Goal: Information Seeking & Learning: Understand process/instructions

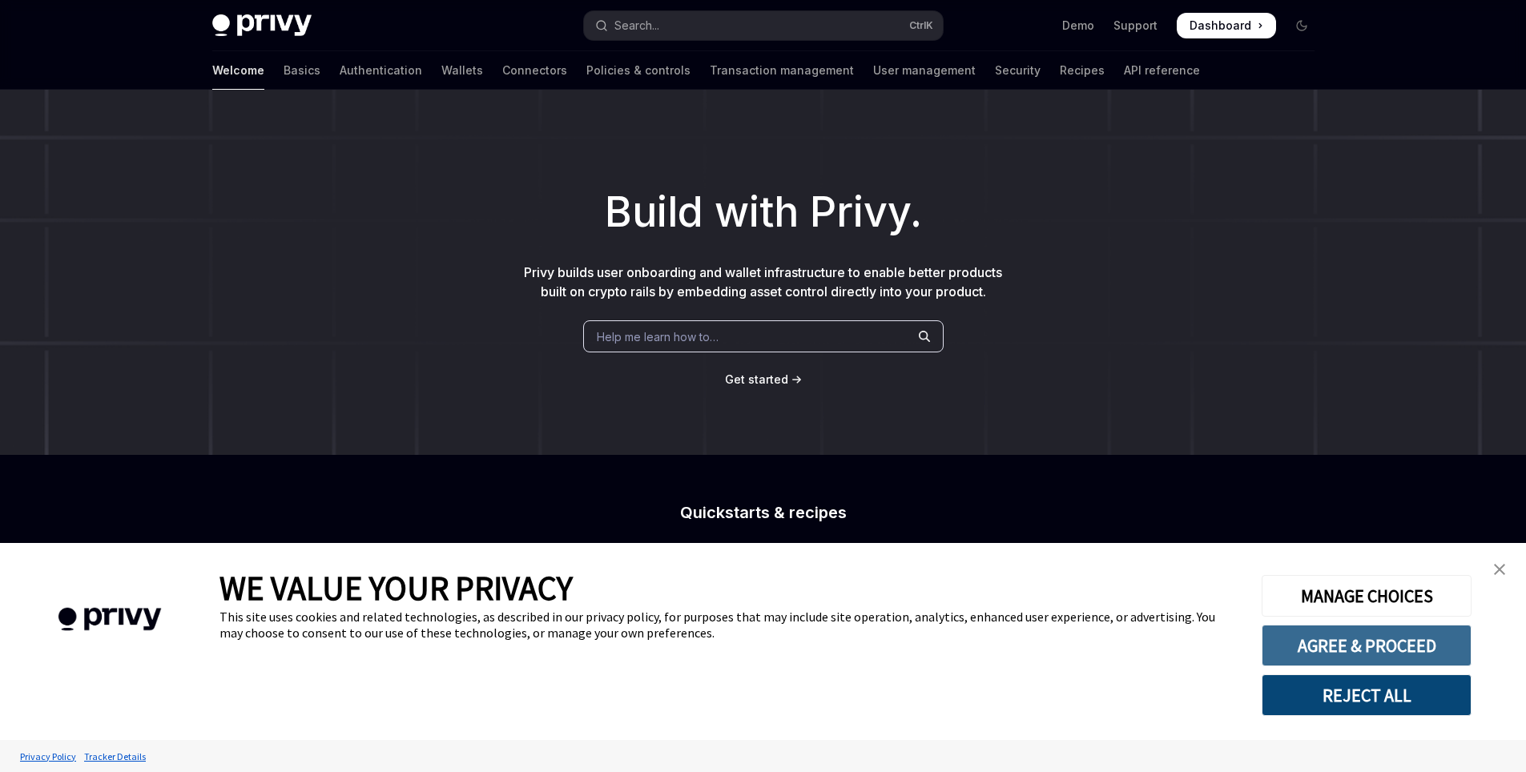
drag, startPoint x: 1396, startPoint y: 688, endPoint x: 1424, endPoint y: 641, distance: 55.0
click at [1424, 641] on div "MANAGE CHOICES AGREE & PROCEED REJECT ALL" at bounding box center [1366, 641] width 208 height 149
click at [1424, 641] on button "AGREE & PROCEED" at bounding box center [1367, 646] width 210 height 42
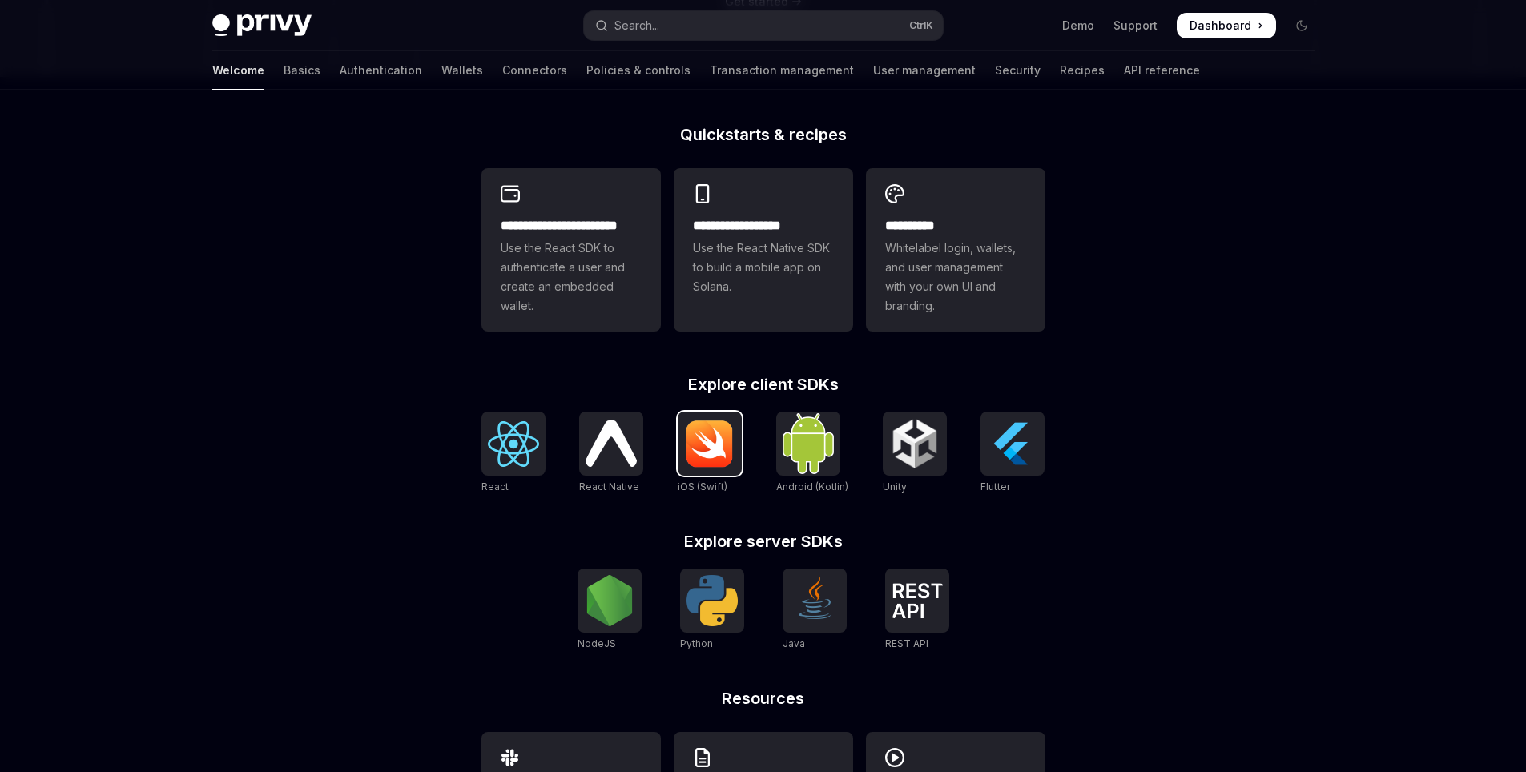
scroll to position [385, 0]
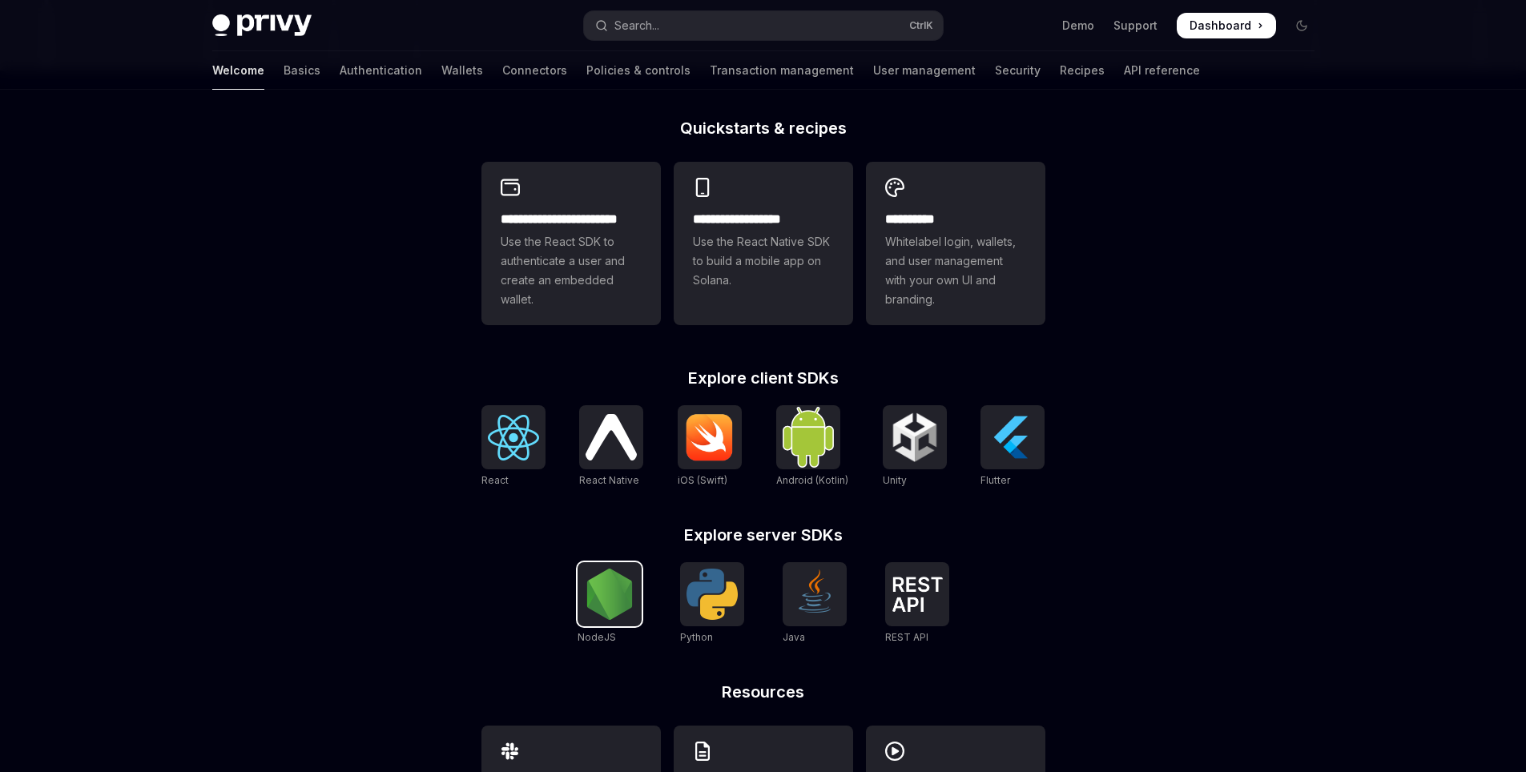
click at [620, 619] on img at bounding box center [609, 594] width 51 height 51
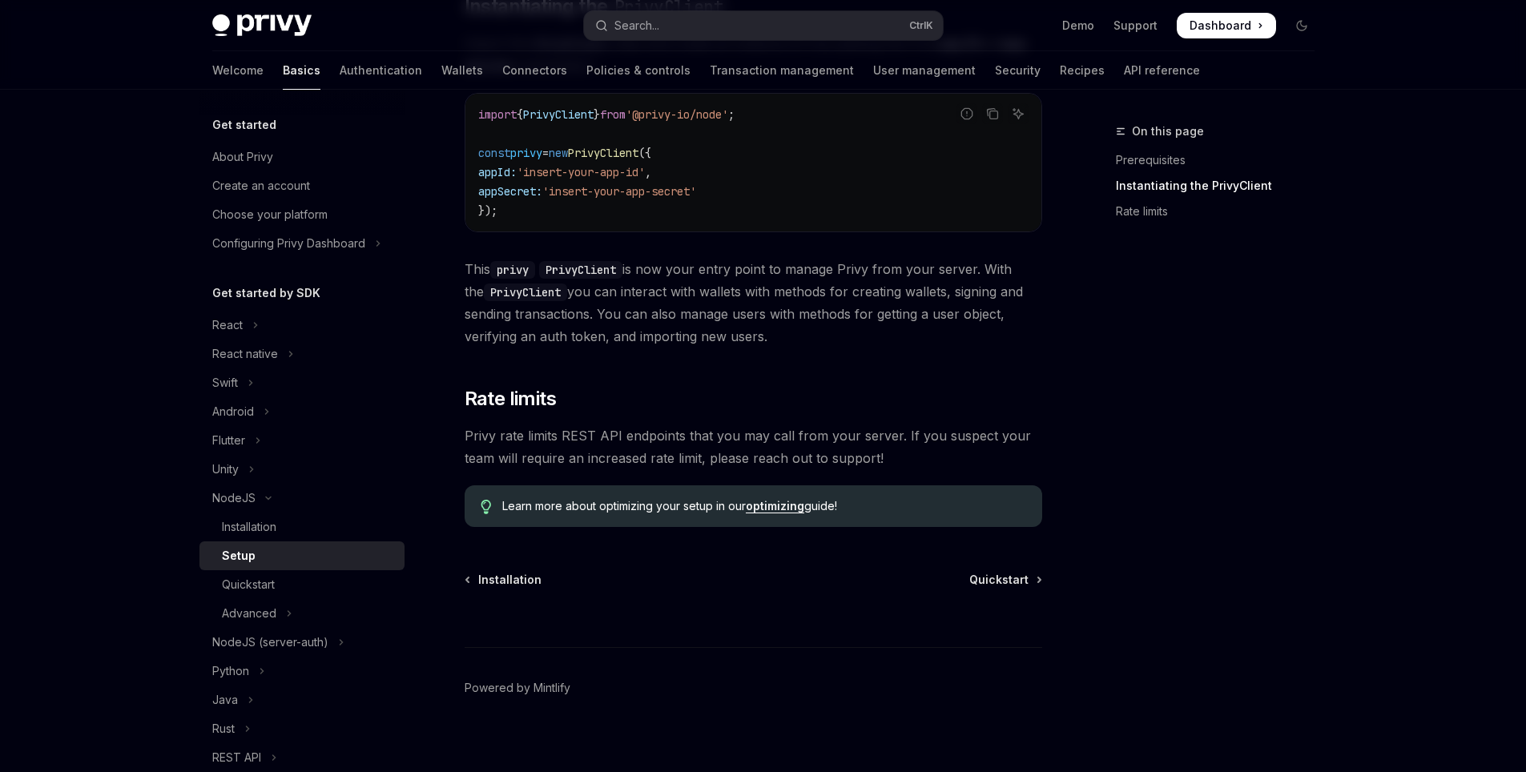
scroll to position [565, 0]
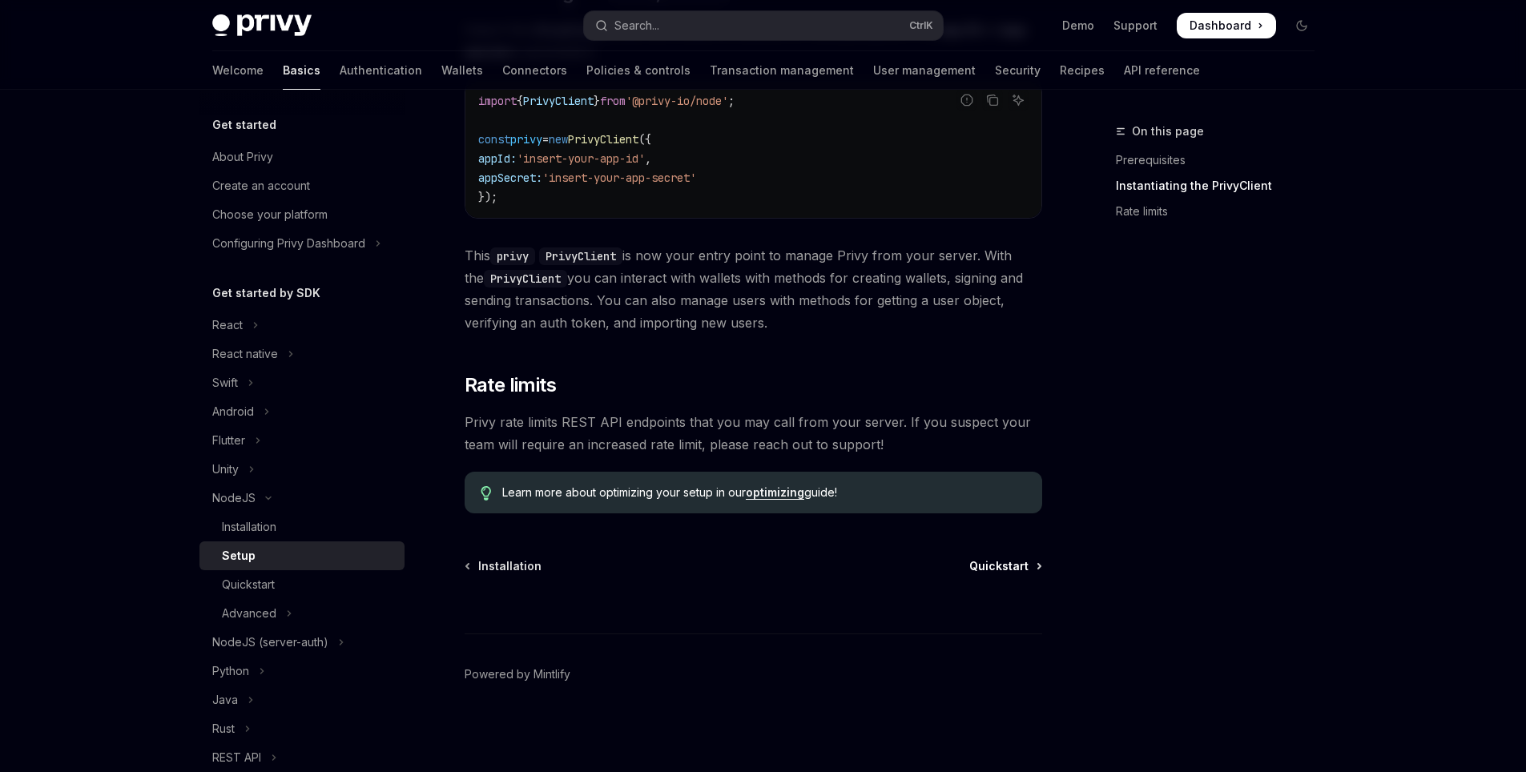
click at [1025, 573] on span "Quickstart" at bounding box center [998, 566] width 59 height 16
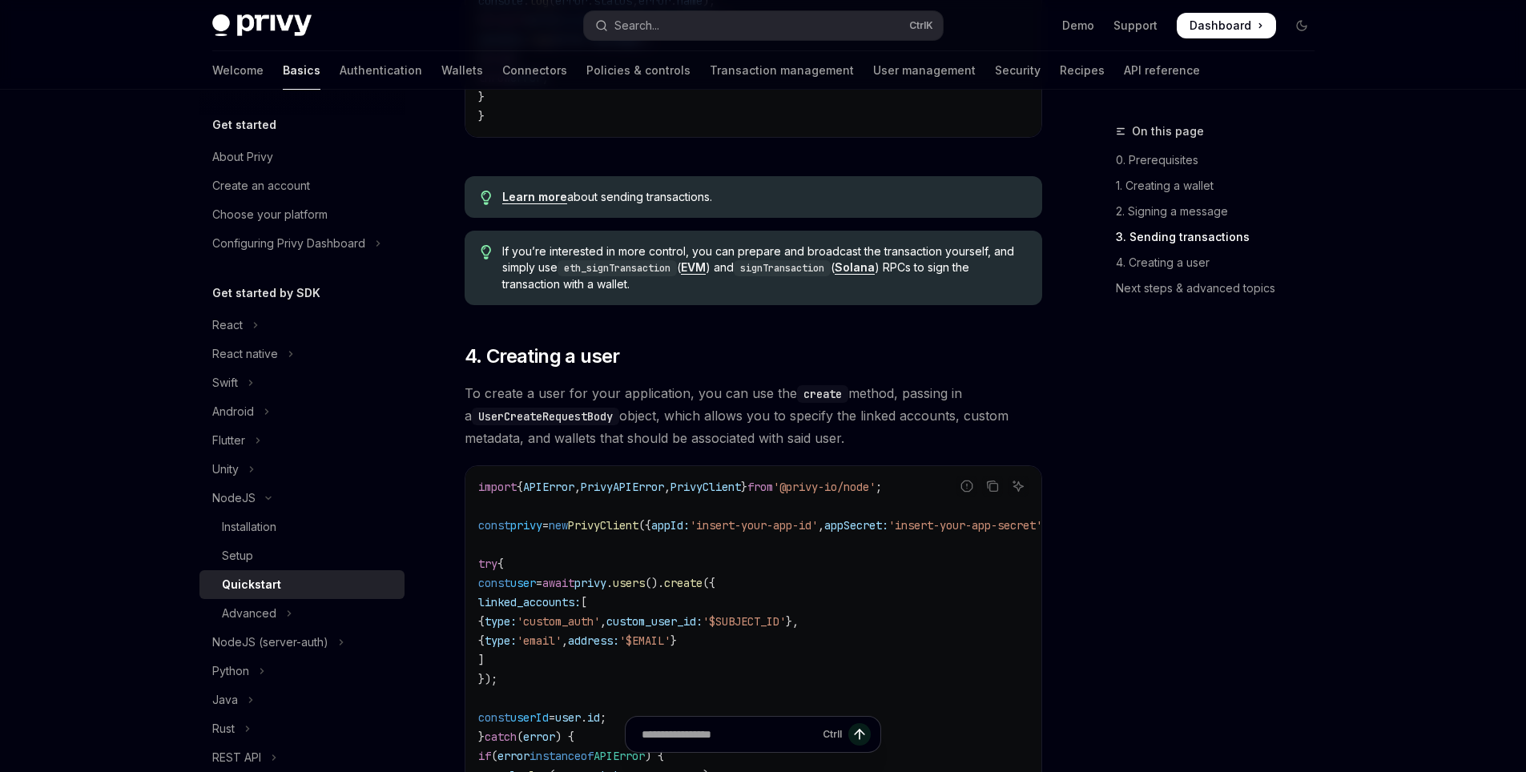
scroll to position [2556, 0]
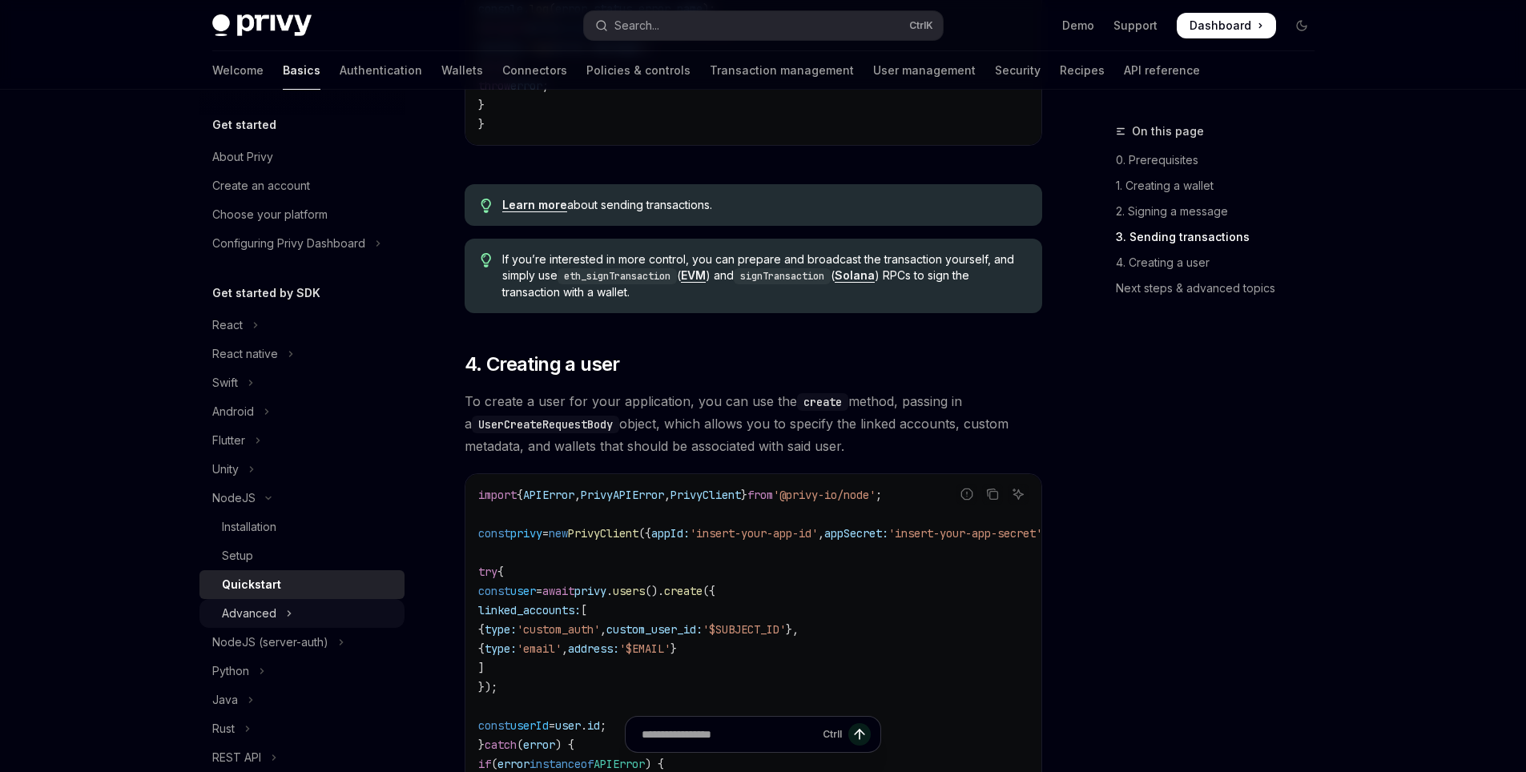
click at [266, 613] on div "Advanced" at bounding box center [249, 613] width 54 height 19
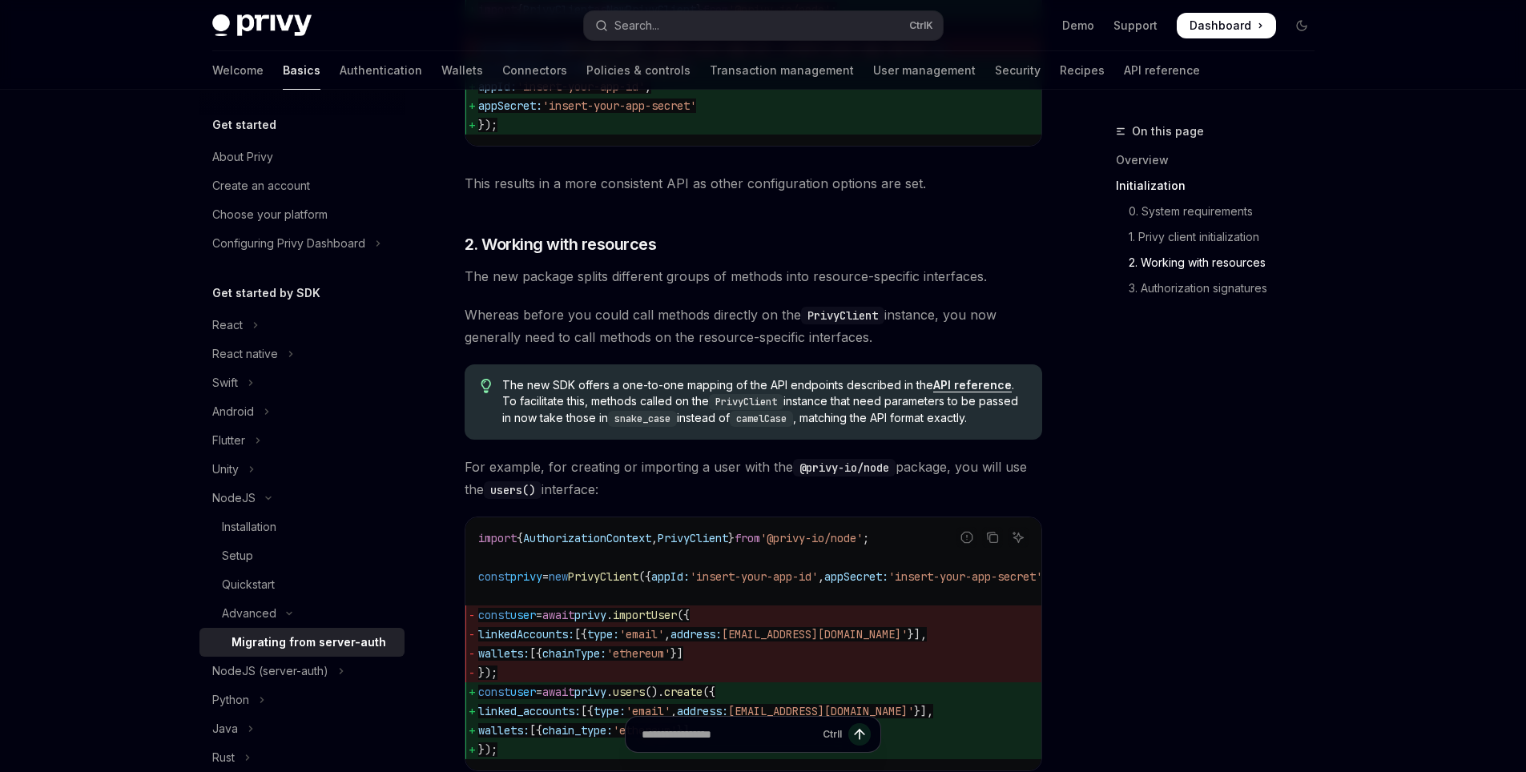
scroll to position [1058, 0]
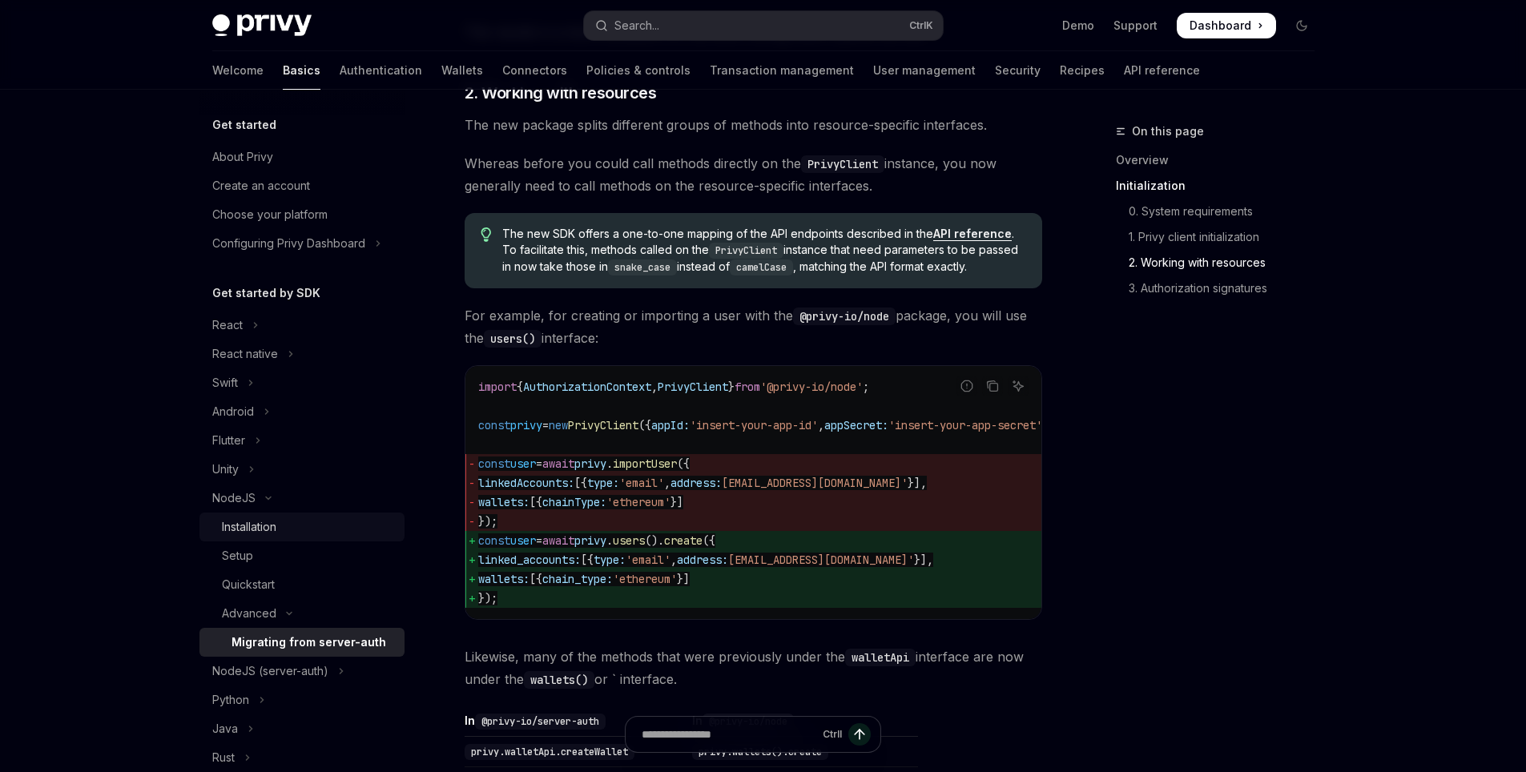
click at [291, 538] on link "Installation" at bounding box center [301, 527] width 205 height 29
type textarea "*"
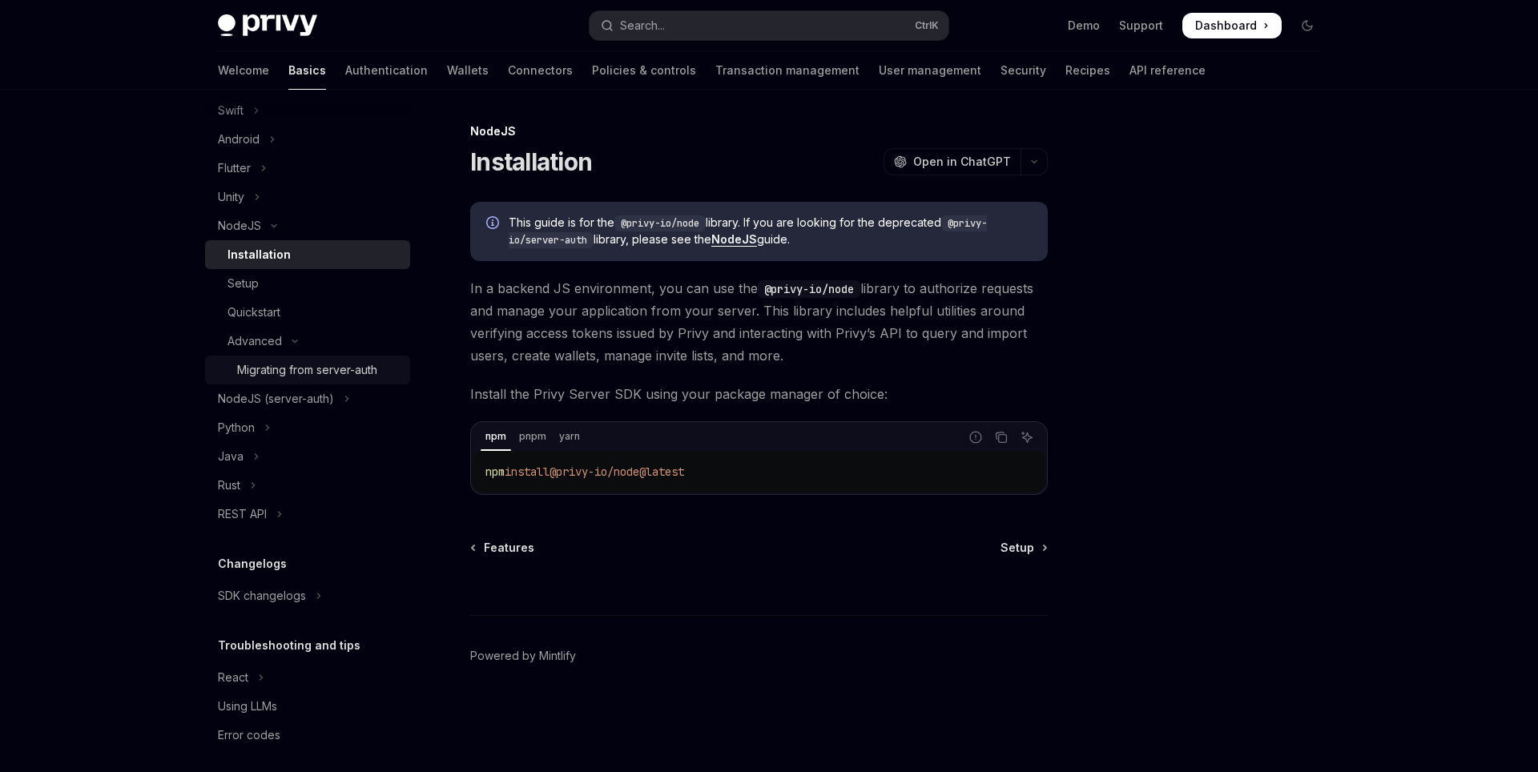
scroll to position [282, 0]
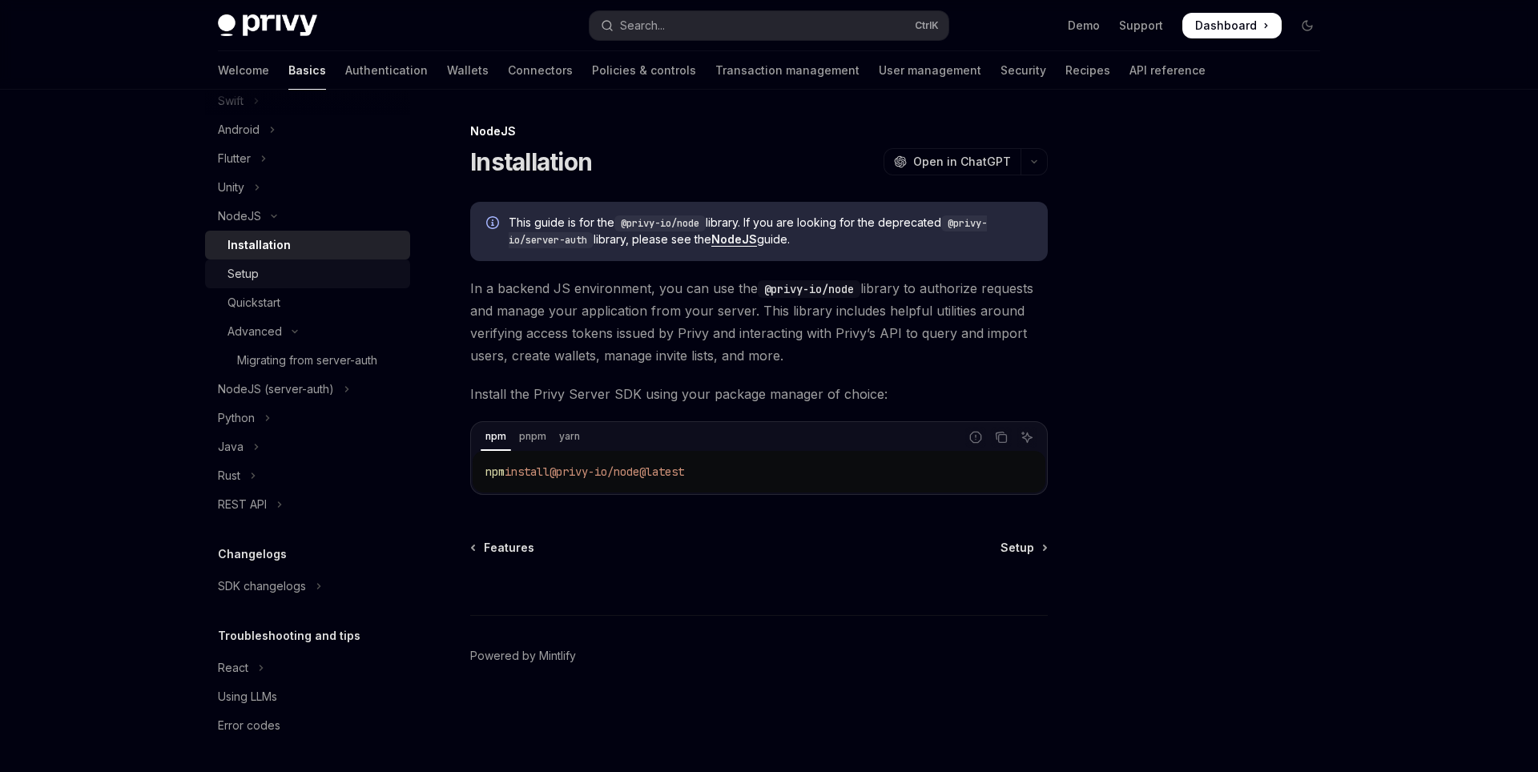
click at [293, 272] on div "Setup" at bounding box center [314, 273] width 173 height 19
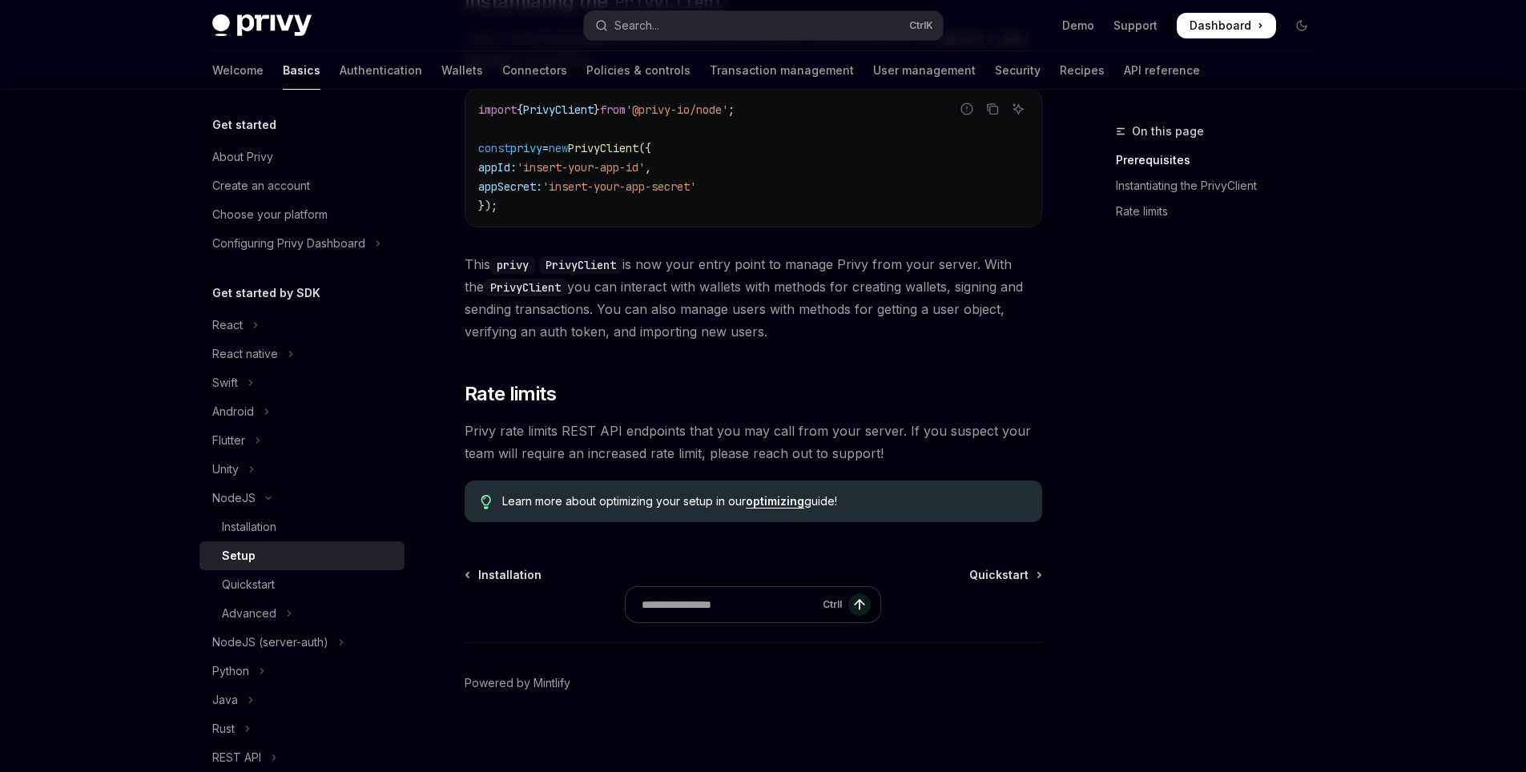
scroll to position [565, 0]
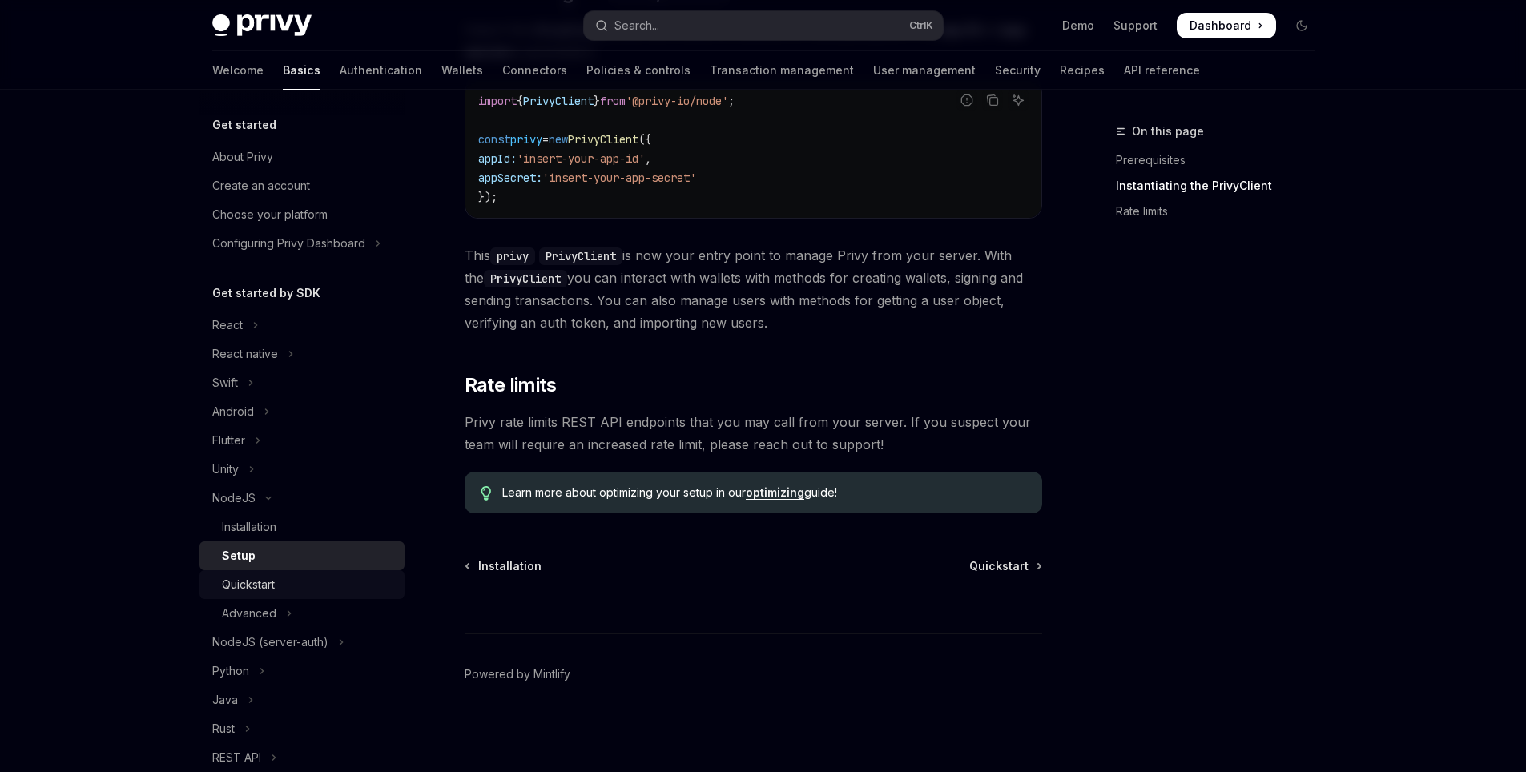
click at [266, 577] on div "Quickstart" at bounding box center [248, 584] width 53 height 19
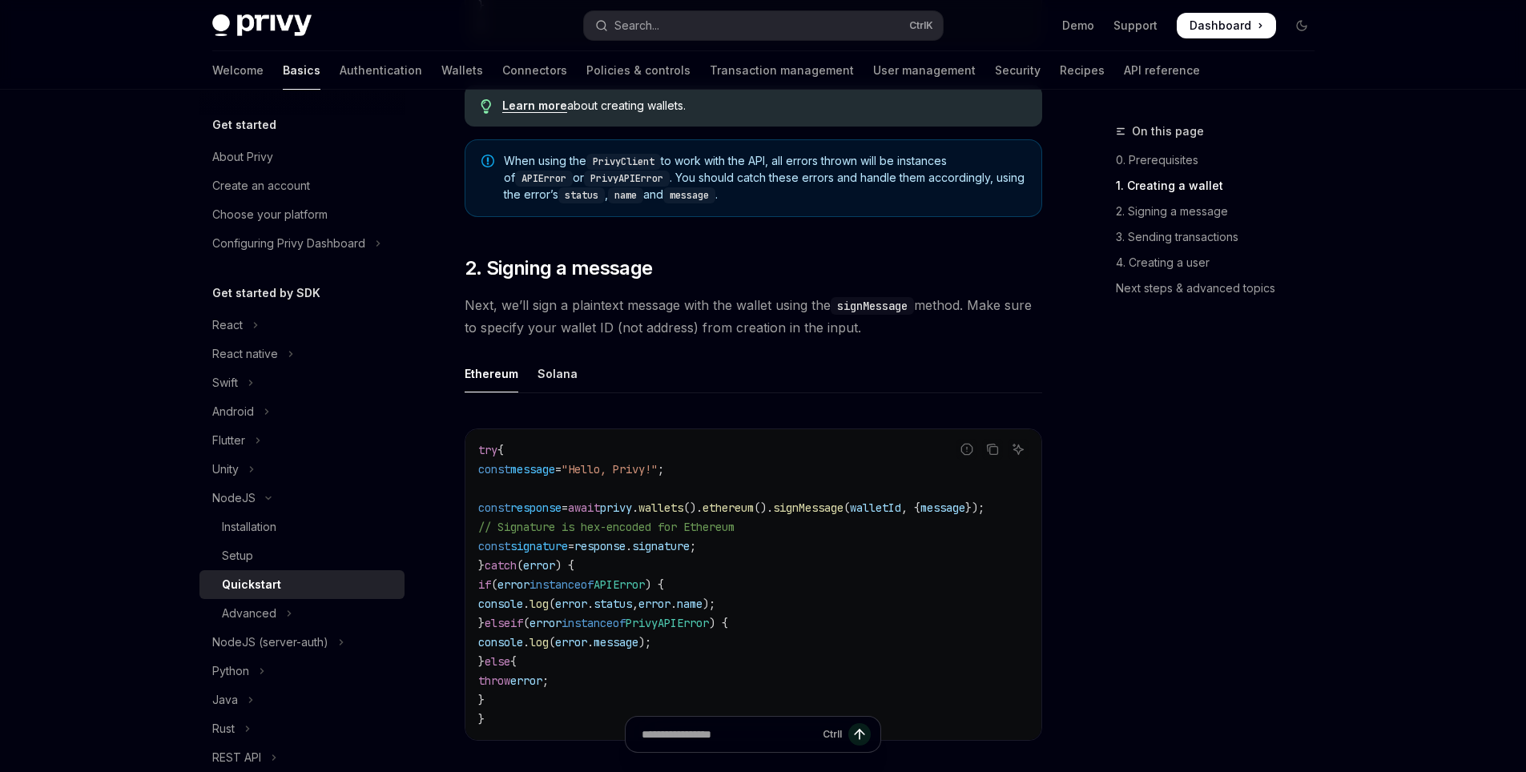
scroll to position [1058, 0]
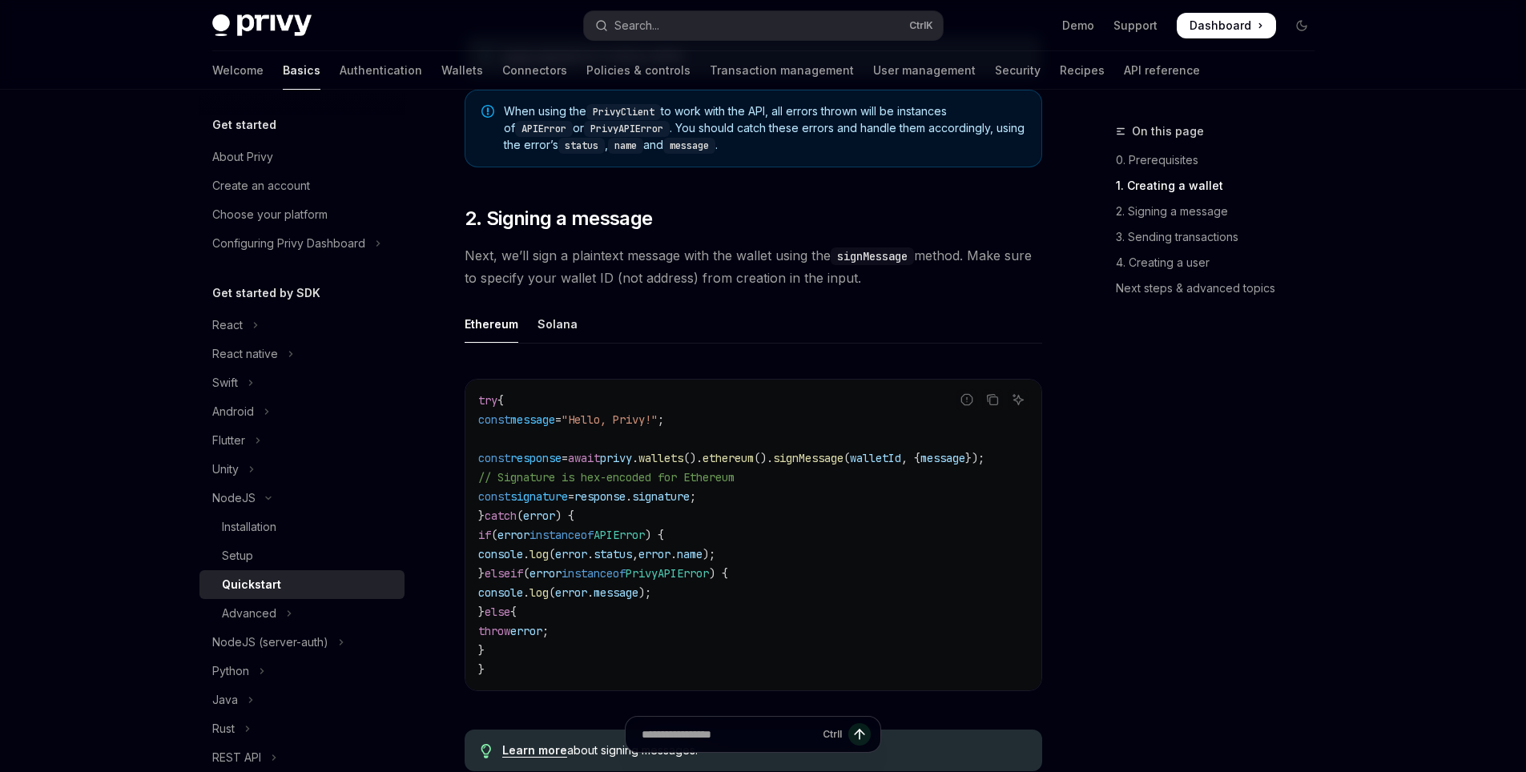
drag, startPoint x: 643, startPoint y: 365, endPoint x: 631, endPoint y: 392, distance: 29.0
click at [631, 392] on div "Ethereum Solana Report incorrect code Copy Ask AI try { const message = "Hello,…" at bounding box center [754, 511] width 578 height 412
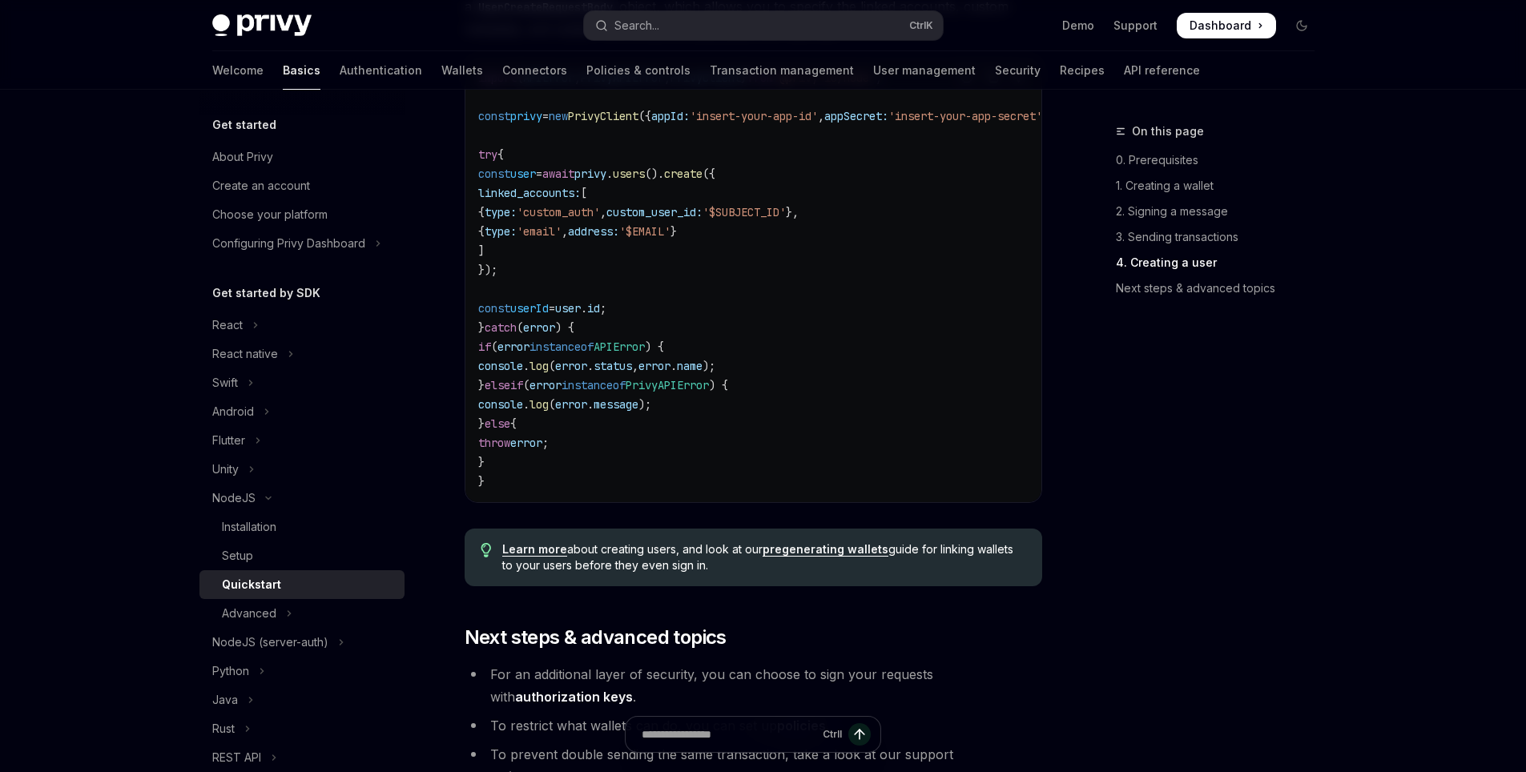
scroll to position [3326, 0]
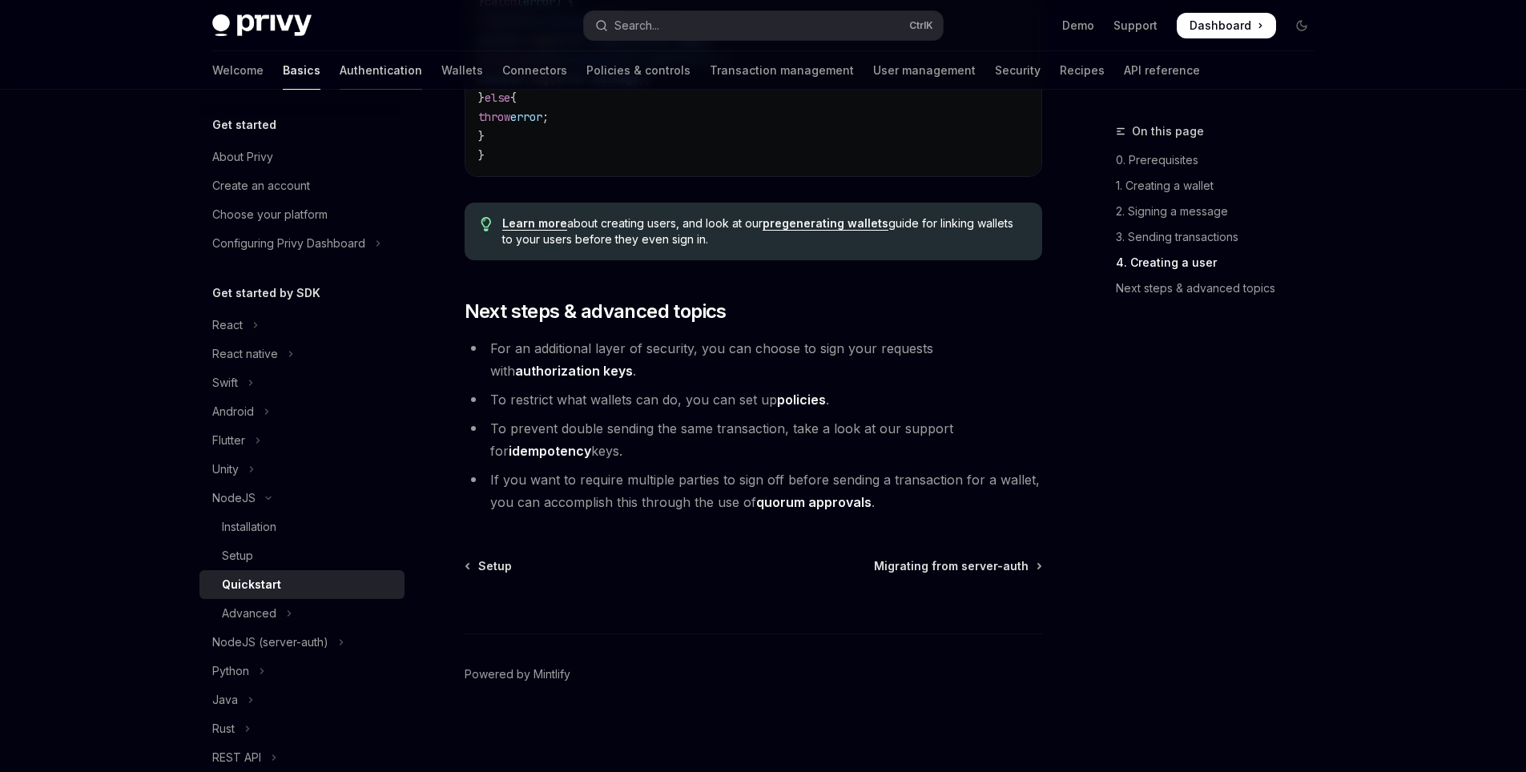
click at [340, 65] on link "Authentication" at bounding box center [381, 70] width 83 height 38
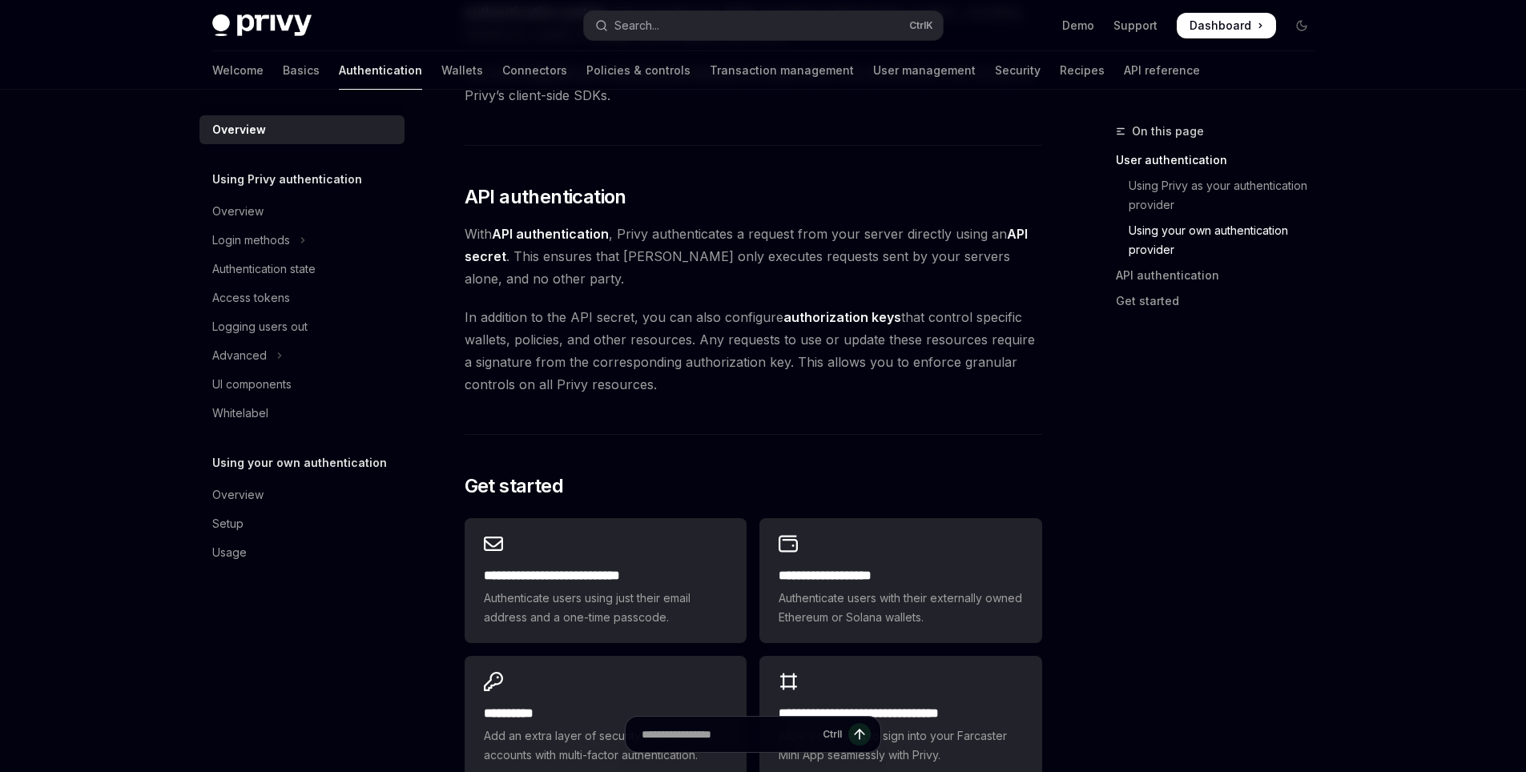
scroll to position [1250, 0]
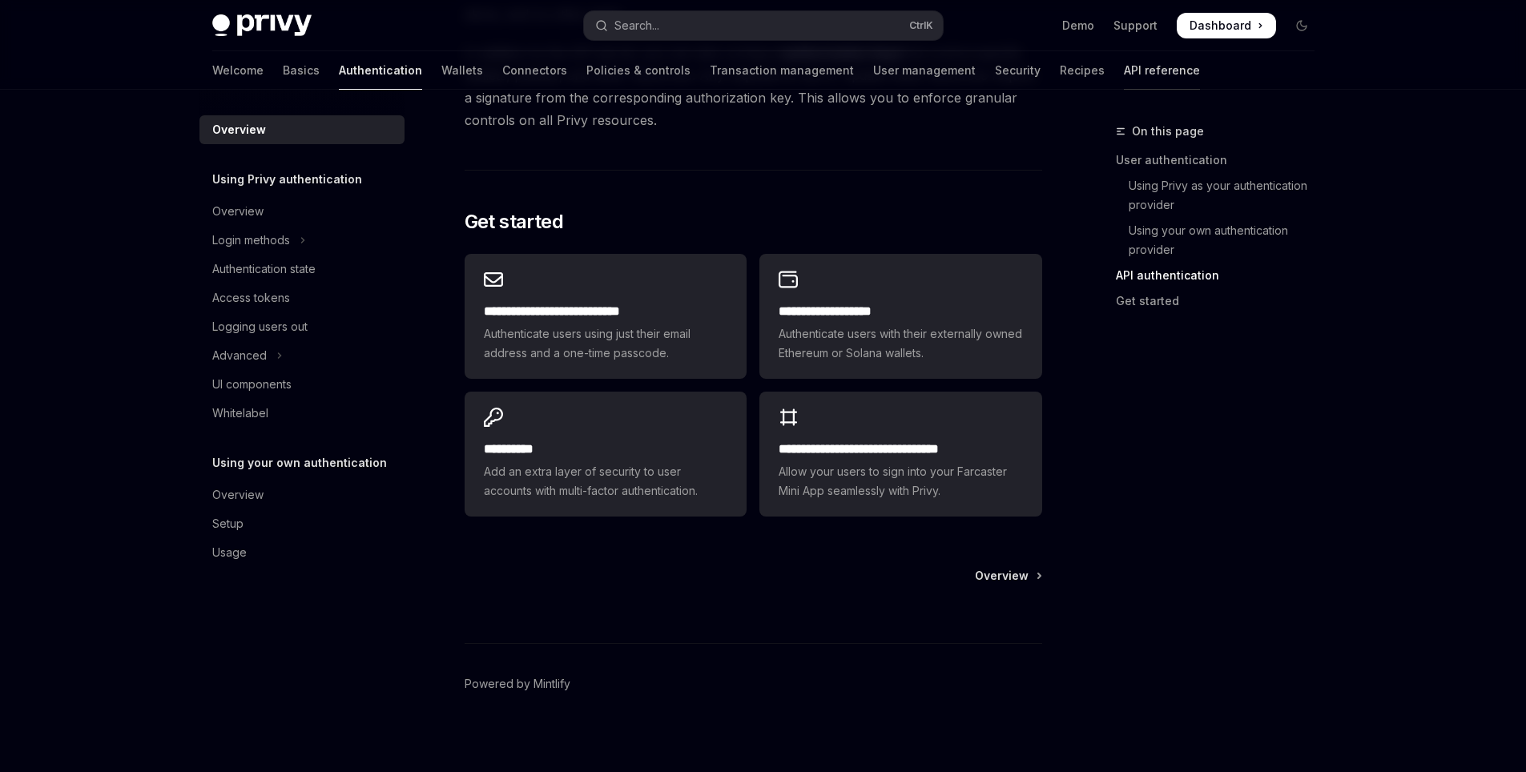
click at [1124, 70] on link "API reference" at bounding box center [1162, 70] width 76 height 38
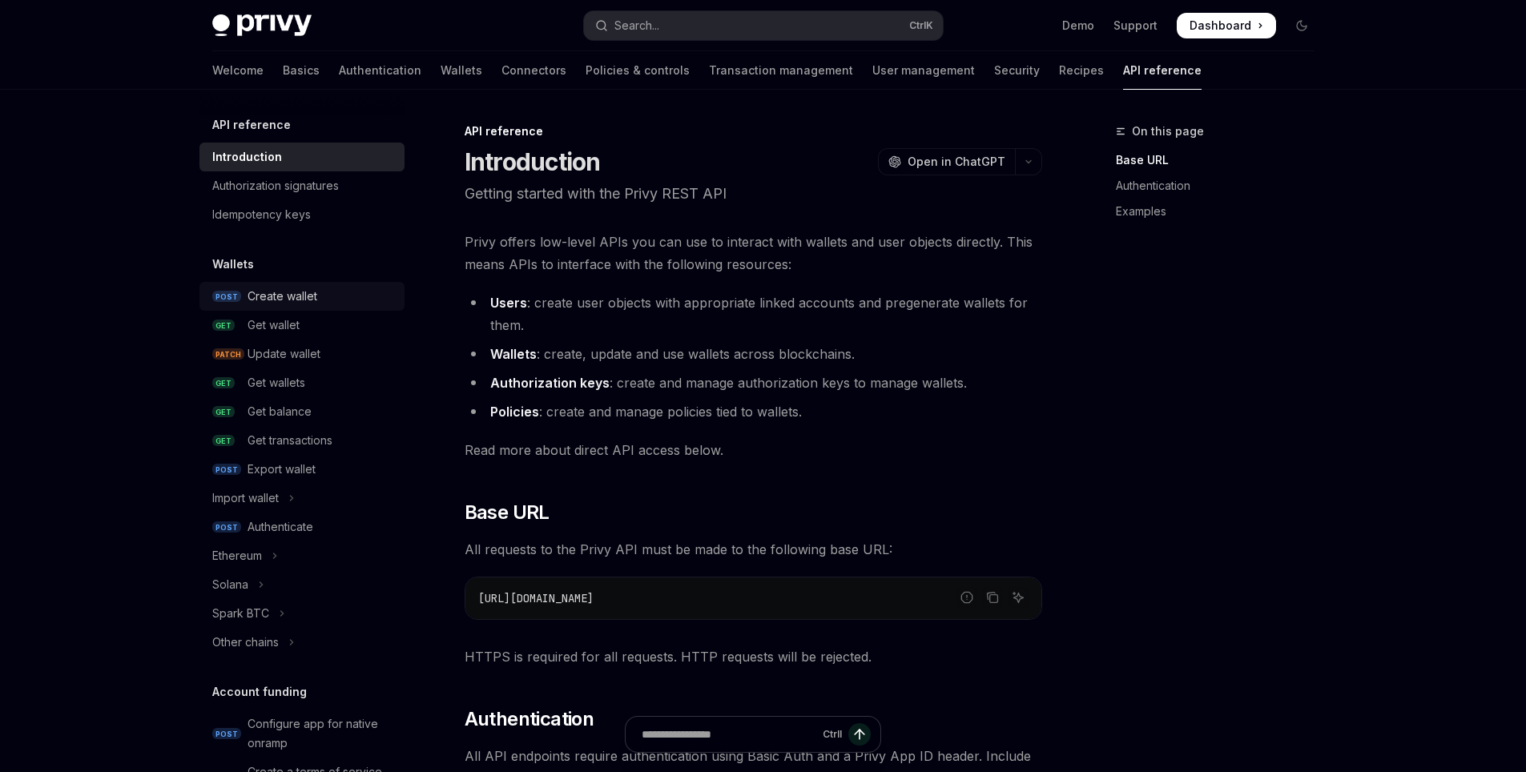
click at [321, 290] on div "Create wallet" at bounding box center [321, 296] width 147 height 19
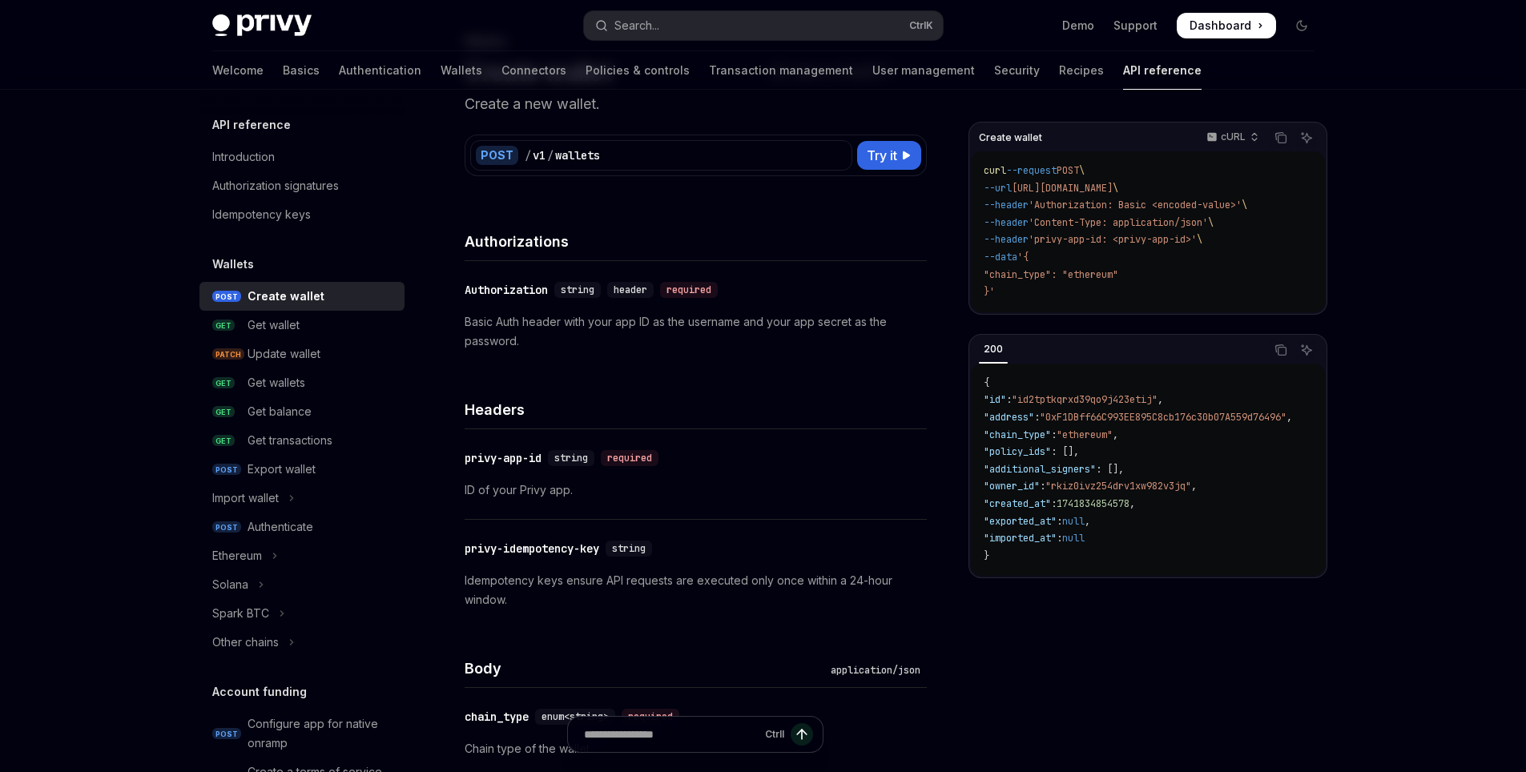
scroll to position [96, 0]
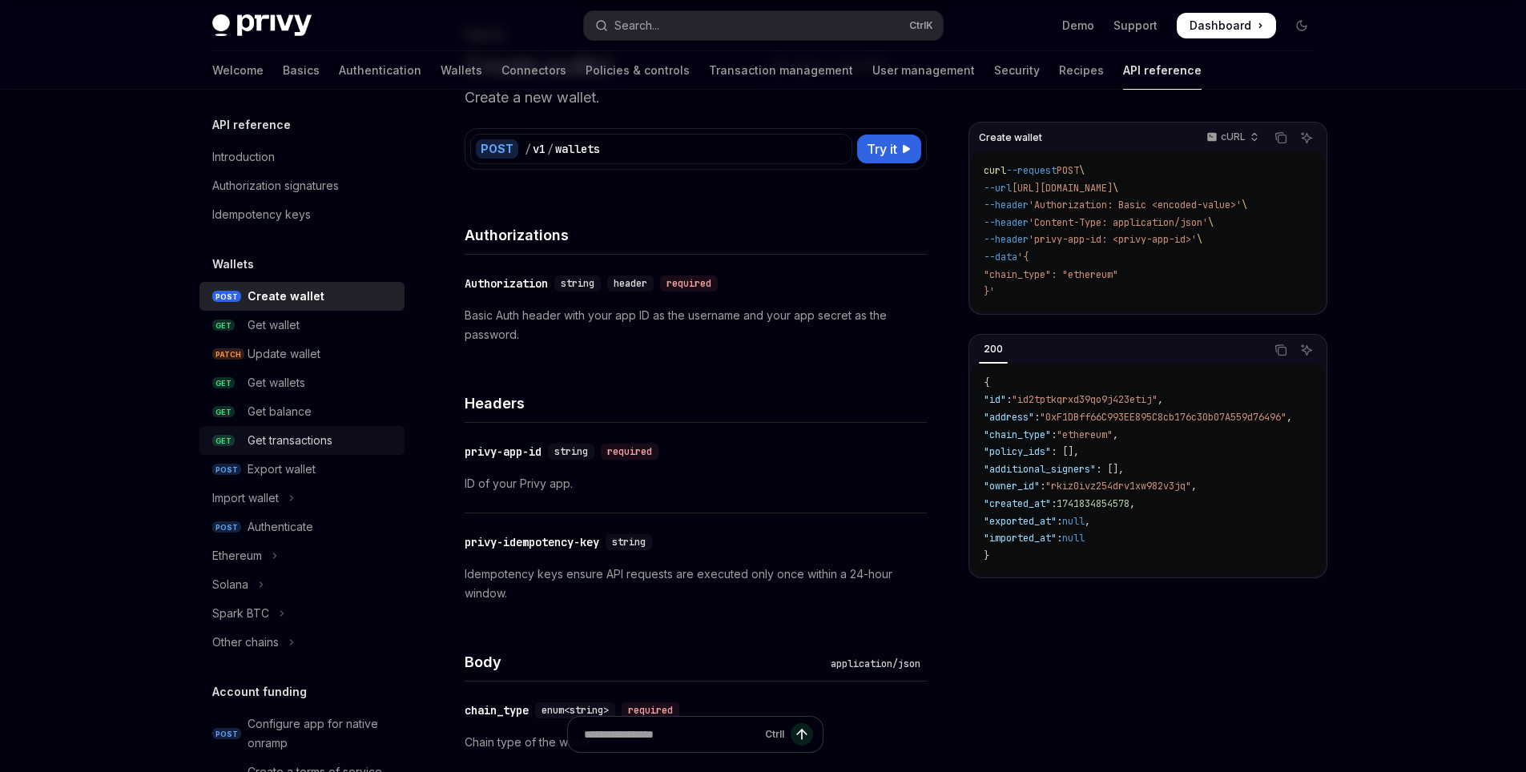
click at [328, 429] on link "GET Get transactions" at bounding box center [301, 440] width 205 height 29
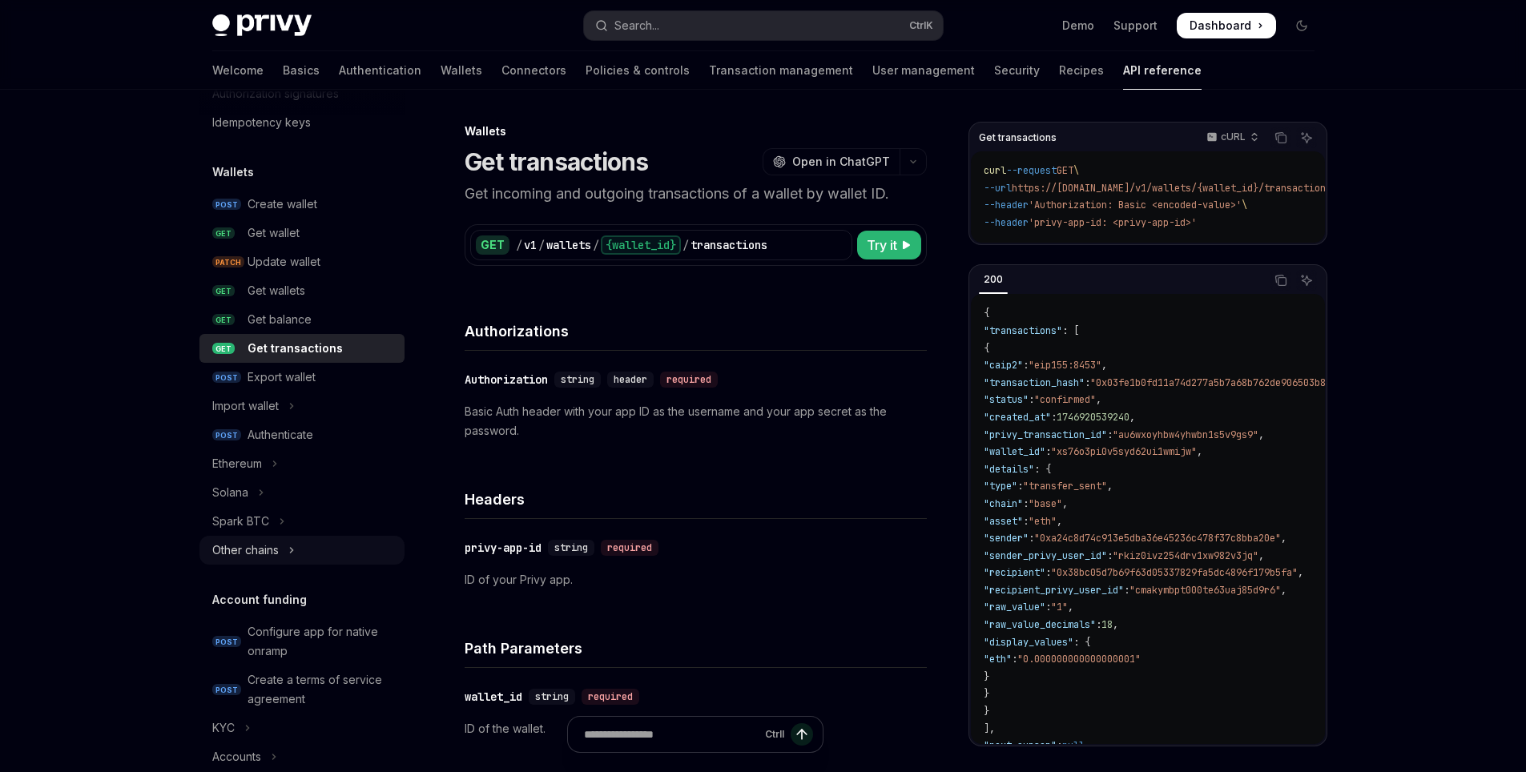
scroll to position [96, 0]
click at [300, 467] on button "Ethereum" at bounding box center [301, 459] width 205 height 29
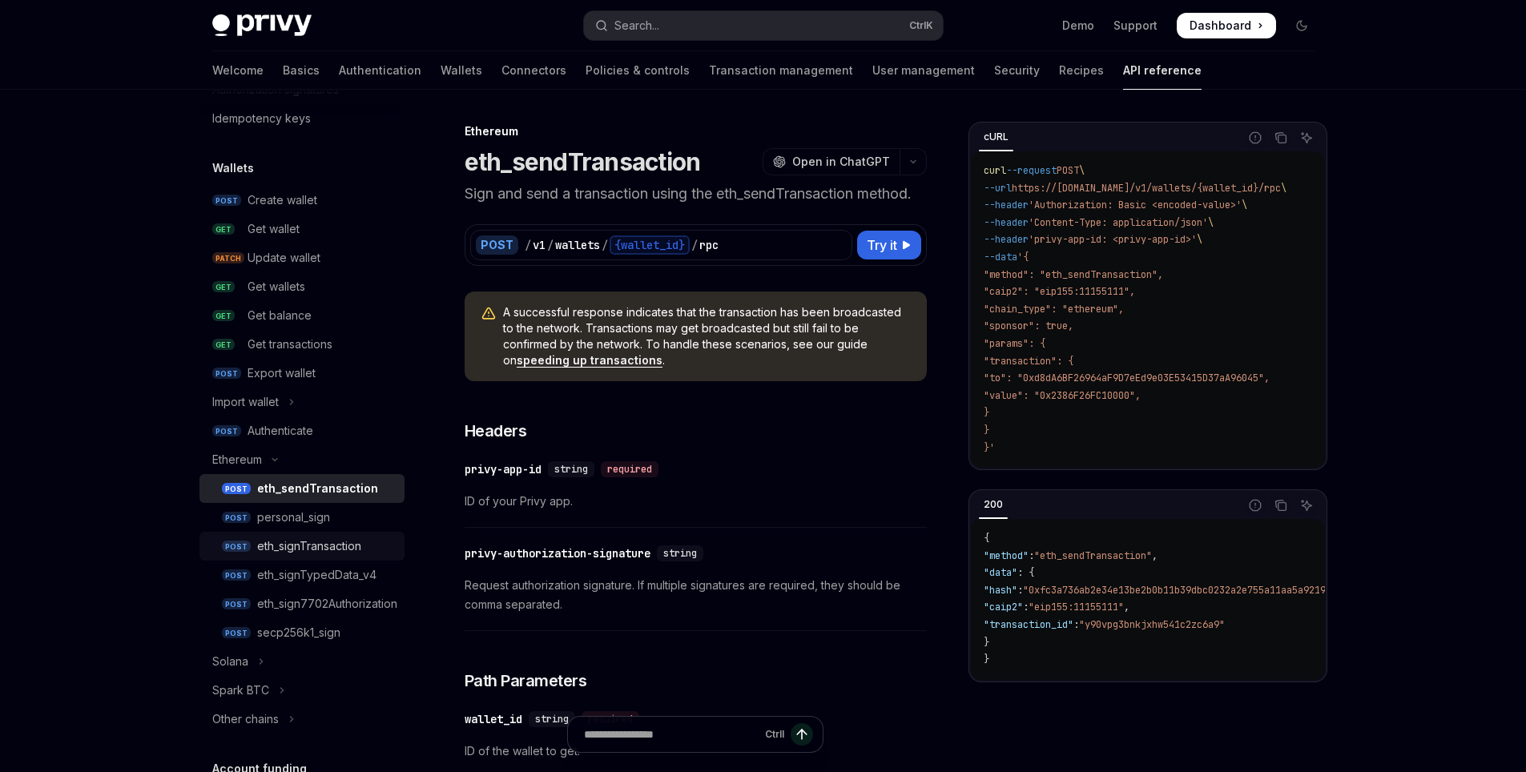
click at [373, 550] on div "eth_signTransaction" at bounding box center [326, 546] width 138 height 19
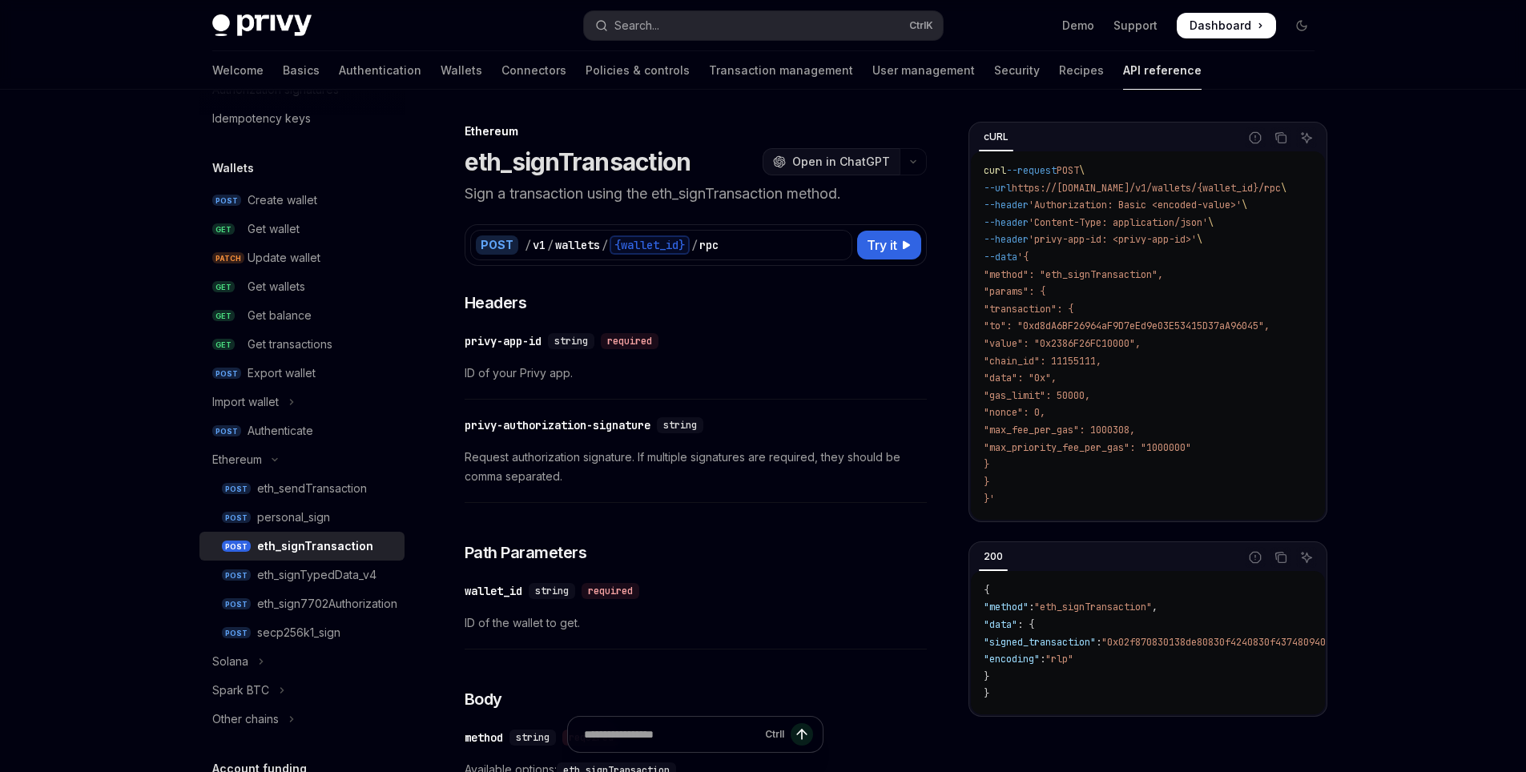
click at [844, 154] on span "Open in ChatGPT" at bounding box center [841, 162] width 98 height 16
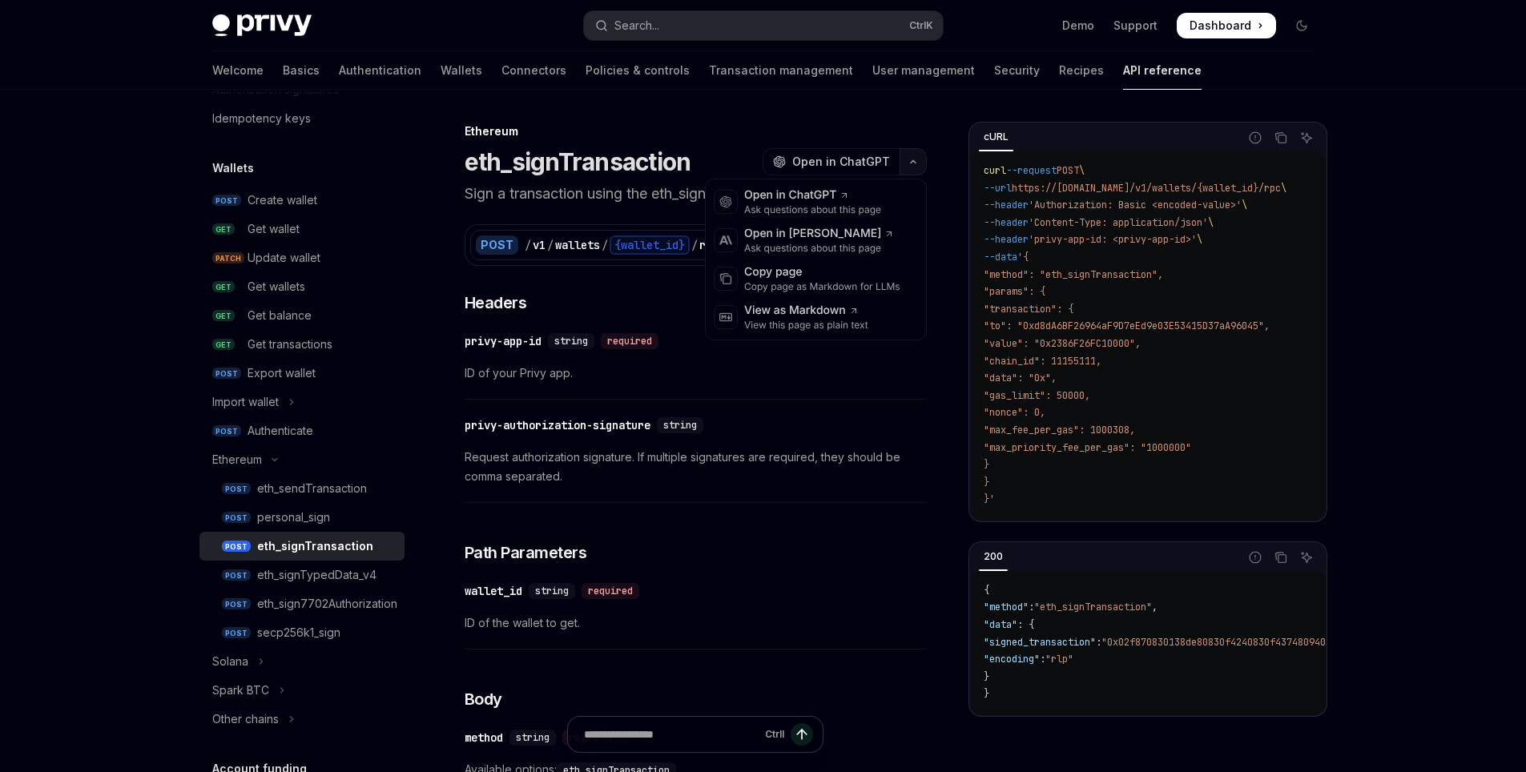
click at [909, 167] on button "button" at bounding box center [913, 161] width 27 height 27
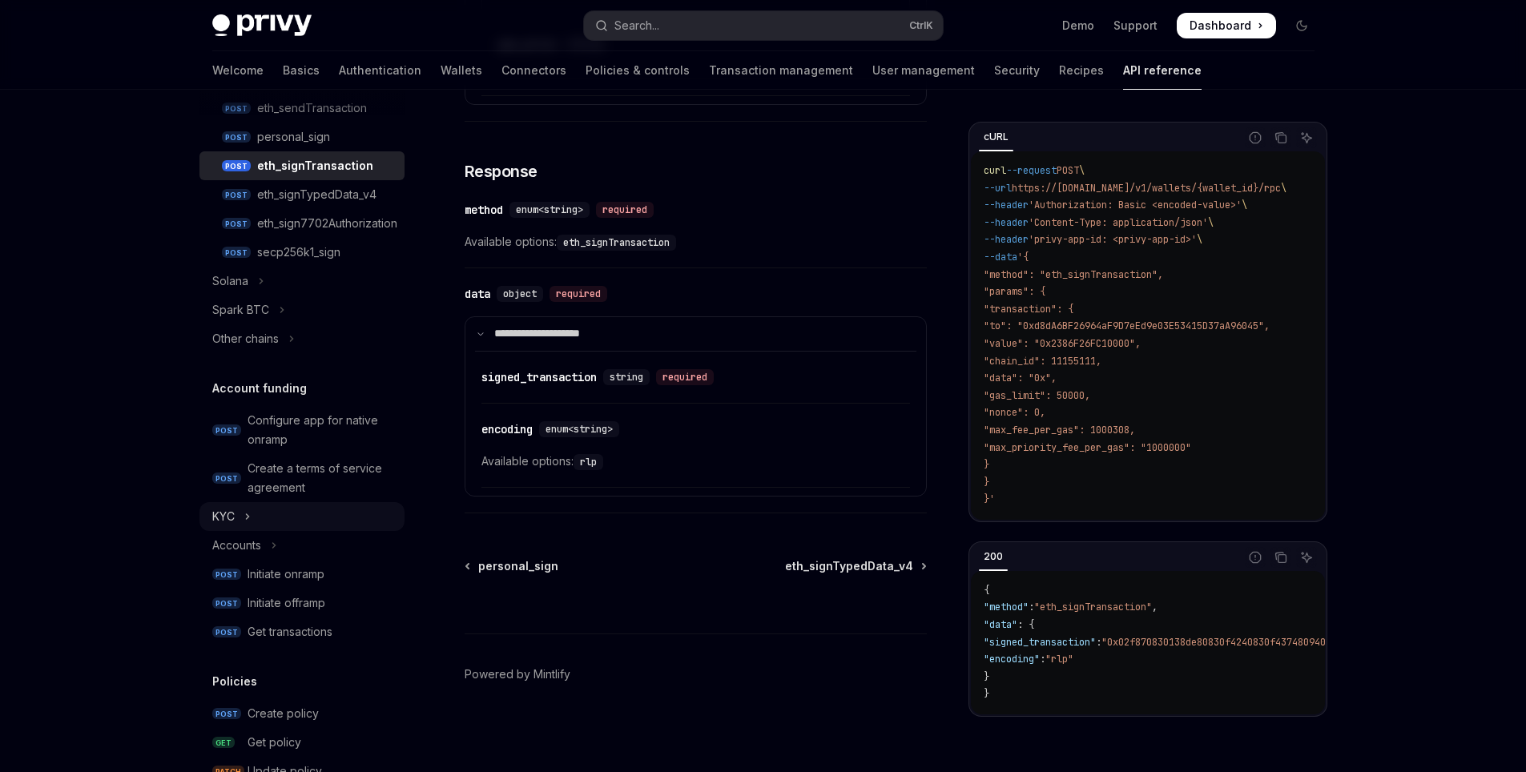
scroll to position [481, 0]
click at [344, 519] on button "KYC" at bounding box center [301, 512] width 205 height 29
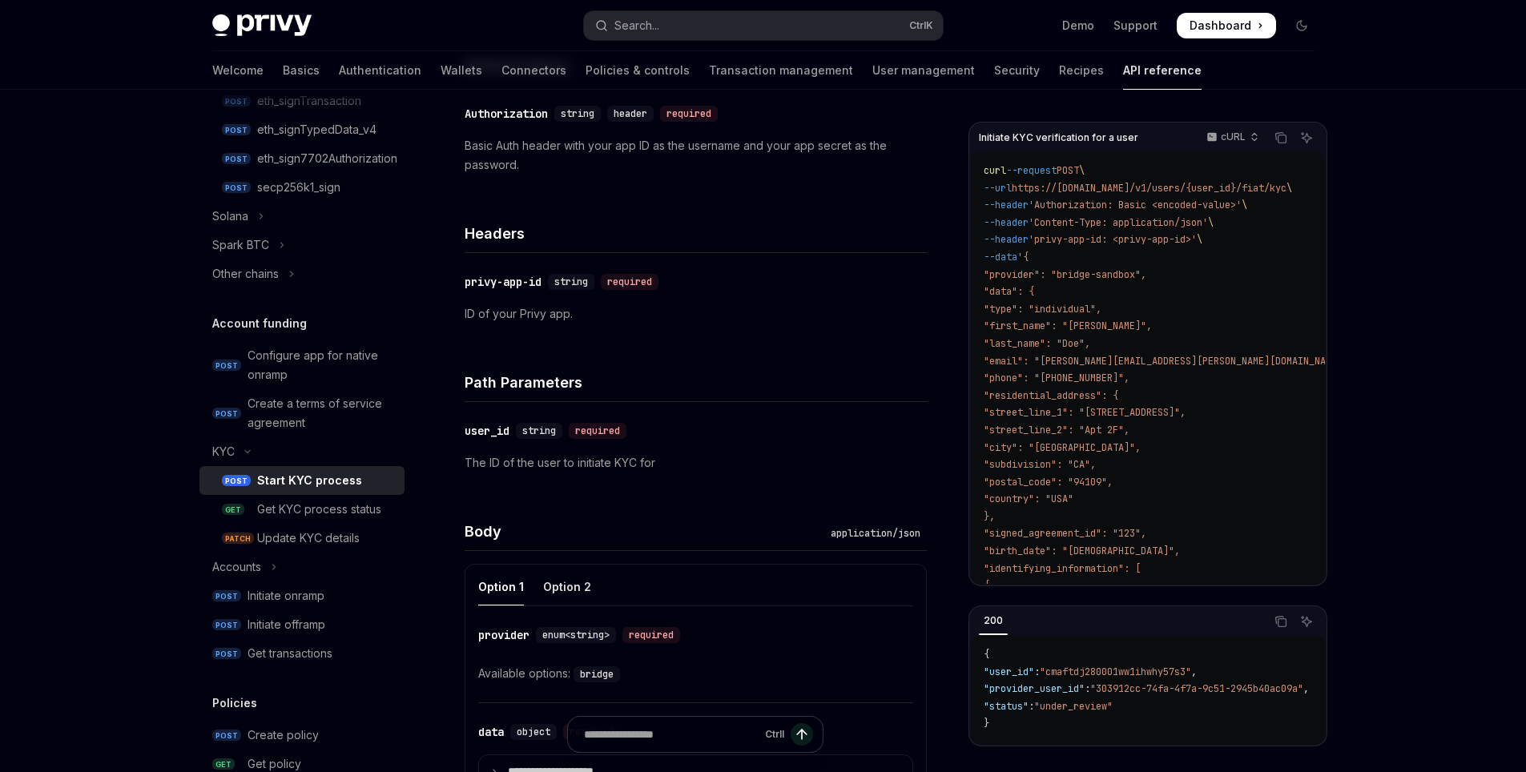
scroll to position [481, 0]
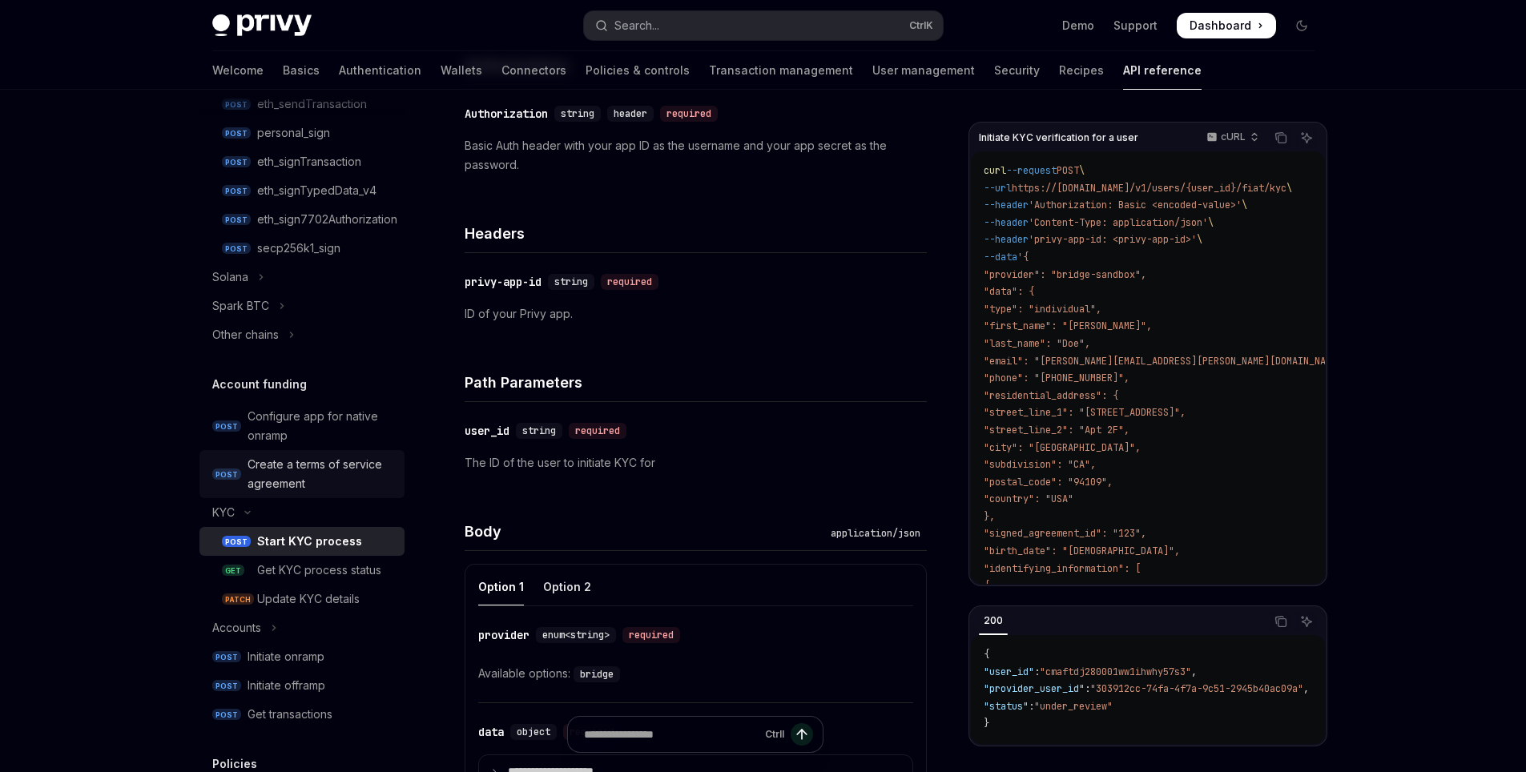
click at [324, 471] on div "Create a terms of service agreement" at bounding box center [321, 474] width 147 height 38
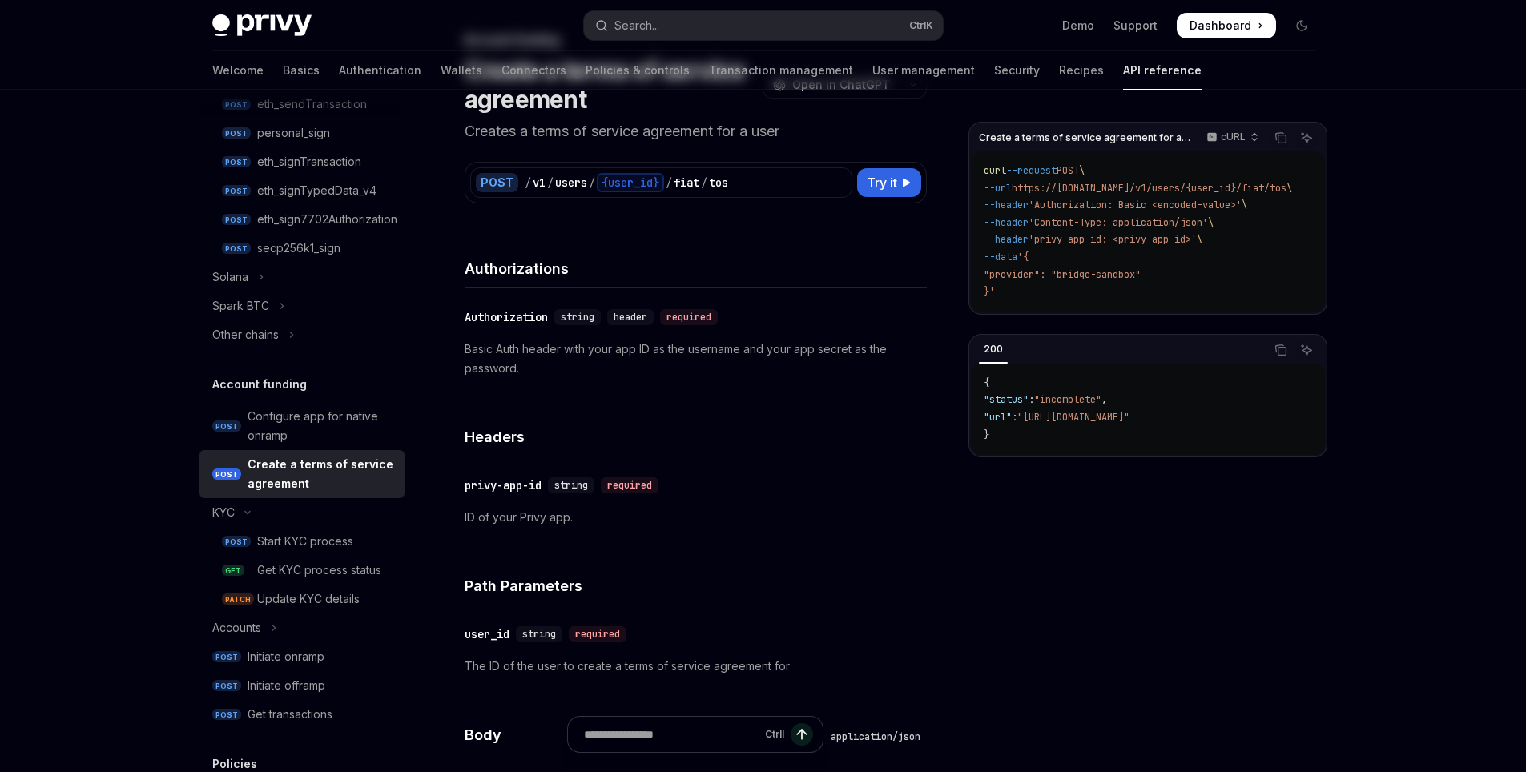
scroll to position [96, 0]
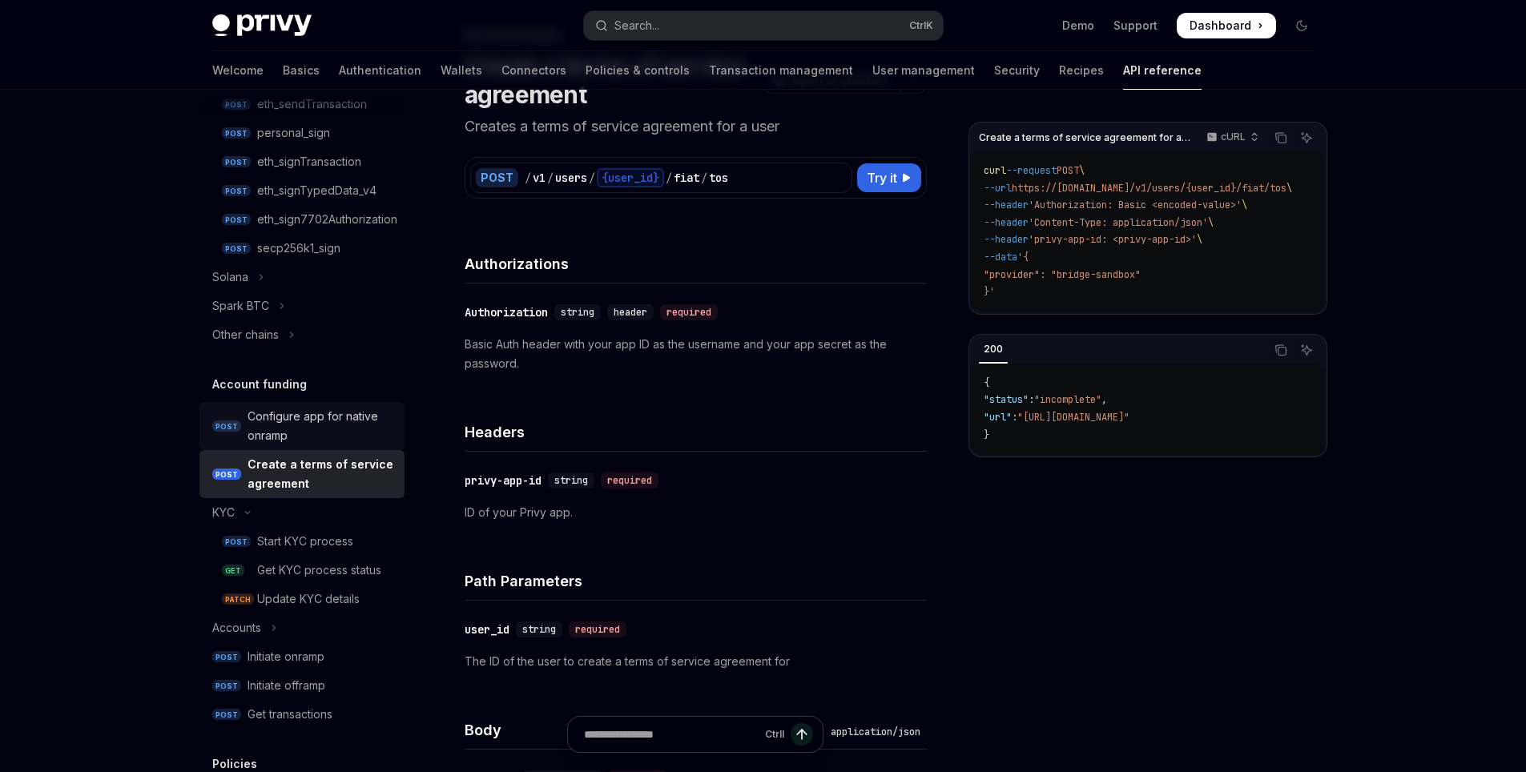
click at [276, 423] on div "Configure app for native onramp" at bounding box center [321, 426] width 147 height 38
type textarea "*"
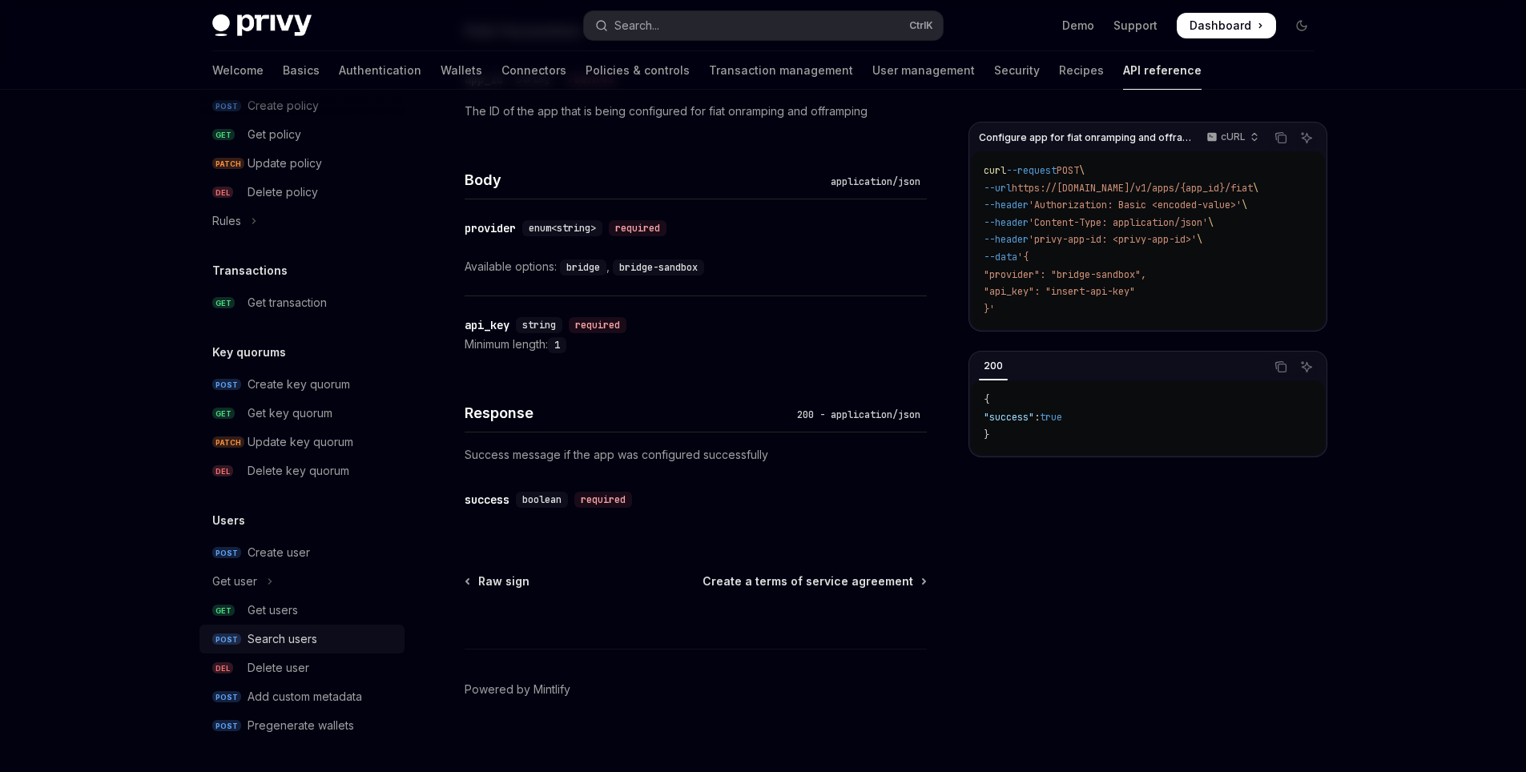
scroll to position [673, 0]
